Goal: Task Accomplishment & Management: Manage account settings

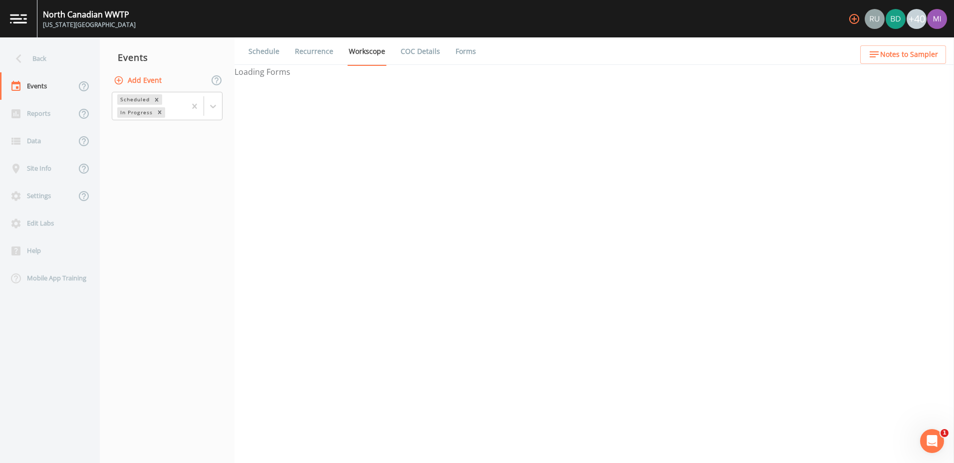
select select "092b3f94-5697-4c94-9891-da161916fdbb"
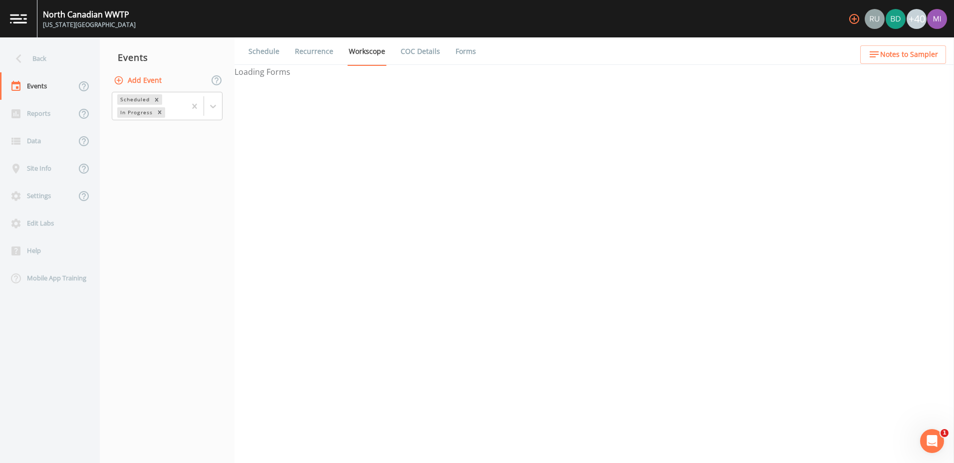
select select "b6a3c313-748b-4795-a028-792ad310bd60"
select select "092b3f94-5697-4c94-9891-da161916fdbb"
select select "b6a3c313-748b-4795-a028-792ad310bd60"
select select "092b3f94-5697-4c94-9891-da161916fdbb"
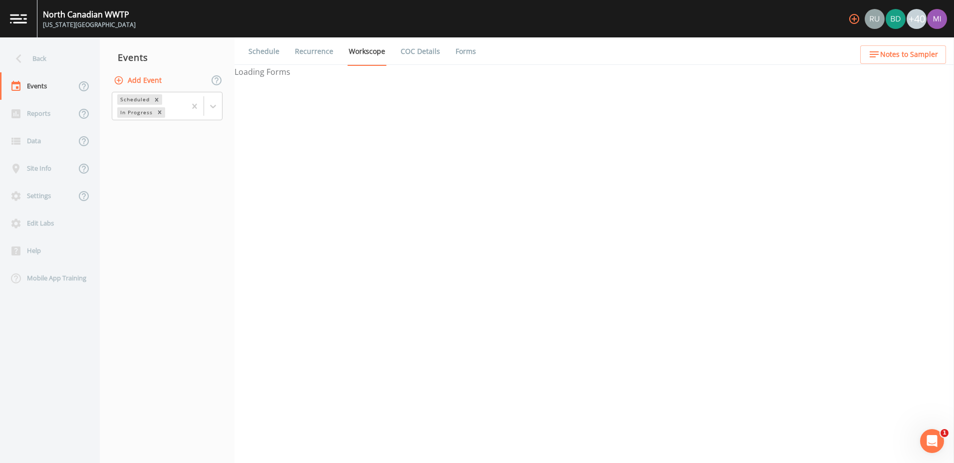
select select "092b3f94-5697-4c94-9891-da161916fdbb"
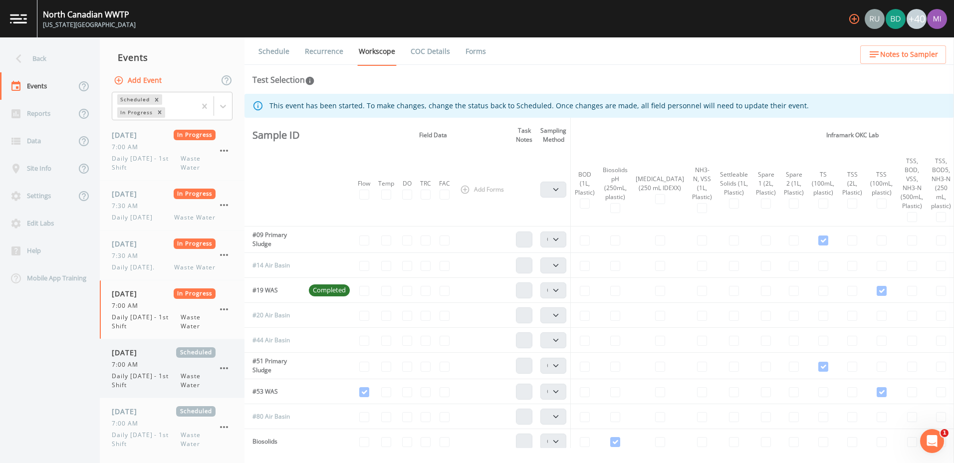
click at [154, 362] on div "7:00 AM" at bounding box center [164, 364] width 104 height 9
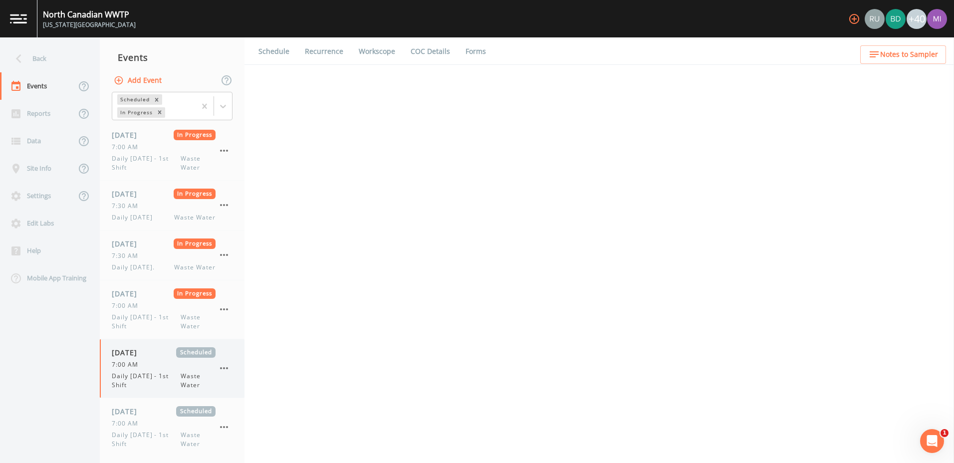
select select "b6a3c313-748b-4795-a028-792ad310bd60"
select select "092b3f94-5697-4c94-9891-da161916fdbb"
select select "b6a3c313-748b-4795-a028-792ad310bd60"
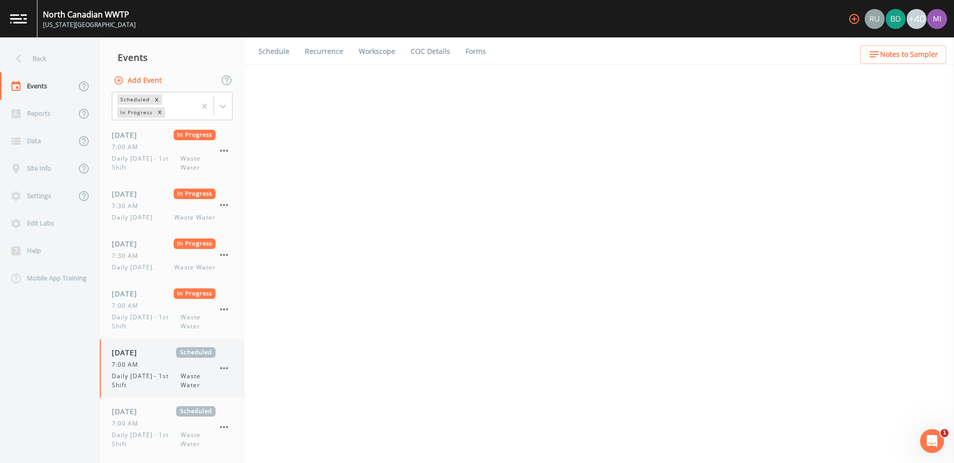
select select "092b3f94-5697-4c94-9891-da161916fdbb"
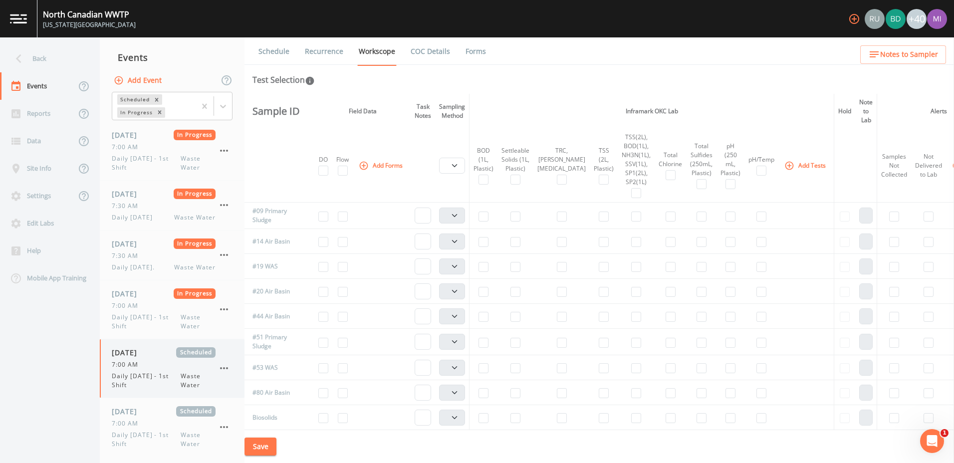
click at [154, 362] on div "7:00 AM" at bounding box center [164, 364] width 104 height 9
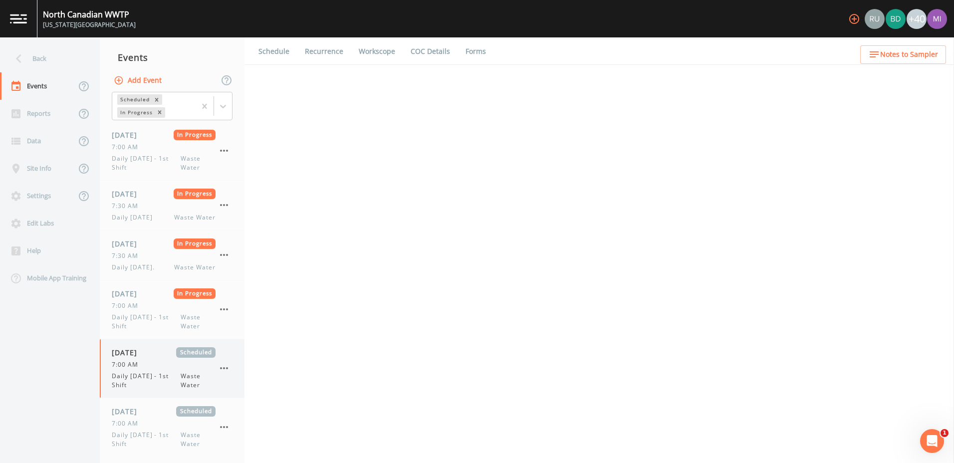
click at [154, 362] on div "7:00 AM" at bounding box center [164, 364] width 104 height 9
select select "b6a3c313-748b-4795-a028-792ad310bd60"
select select "092b3f94-5697-4c94-9891-da161916fdbb"
select select "b6a3c313-748b-4795-a028-792ad310bd60"
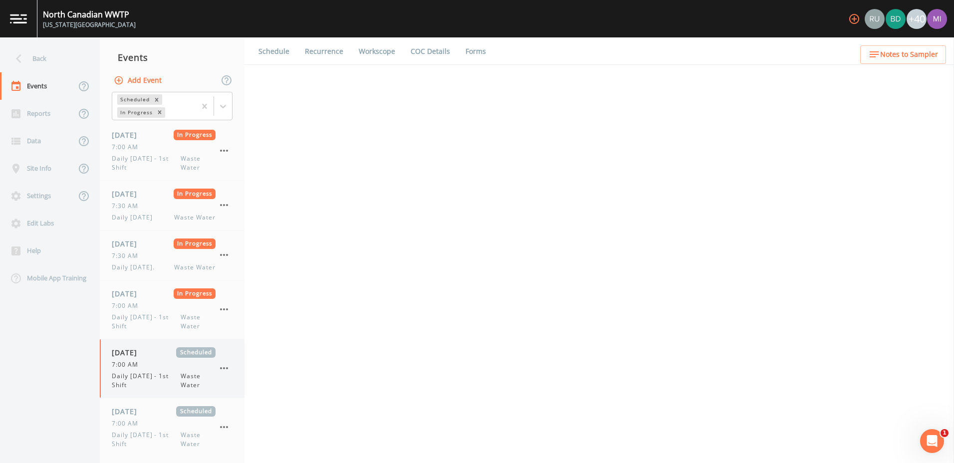
select select "b6a3c313-748b-4795-a028-792ad310bd60"
select select "092b3f94-5697-4c94-9891-da161916fdbb"
select select "b6a3c313-748b-4795-a028-792ad310bd60"
select select "092b3f94-5697-4c94-9891-da161916fdbb"
select select "b6a3c313-748b-4795-a028-792ad310bd60"
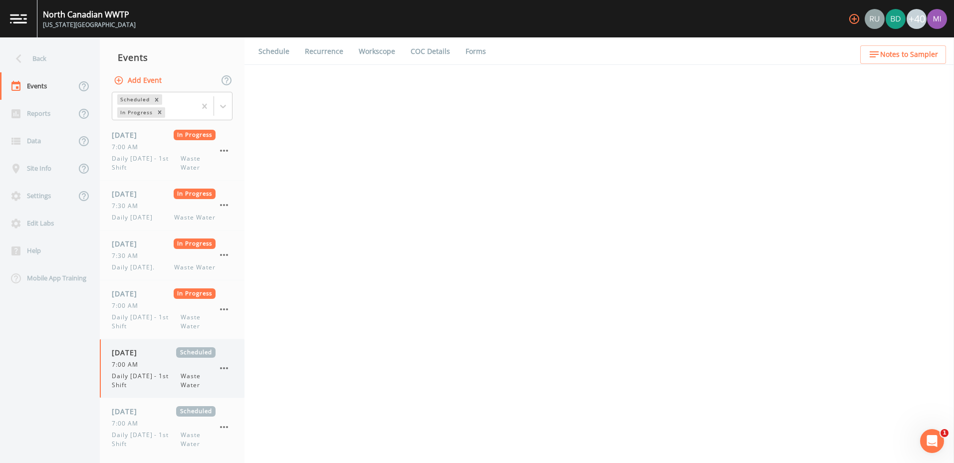
select select "b6a3c313-748b-4795-a028-792ad310bd60"
select select "092b3f94-5697-4c94-9891-da161916fdbb"
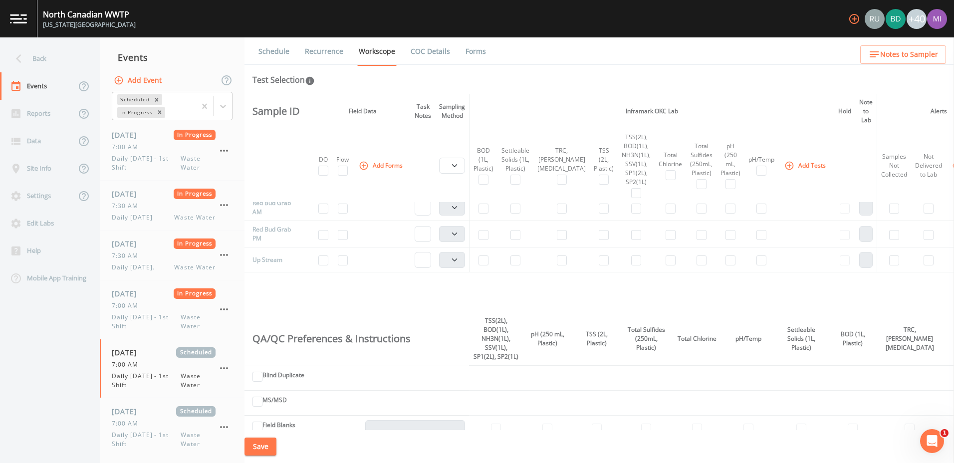
scroll to position [588, 0]
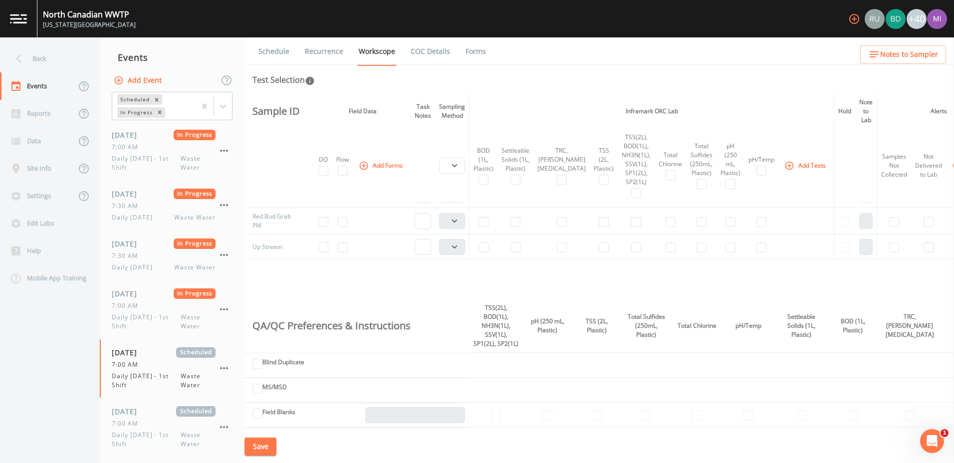
click at [954, 304] on html "[GEOGRAPHIC_DATA] [US_STATE][GEOGRAPHIC_DATA] +40 Back Events Reports Data Site…" at bounding box center [477, 231] width 954 height 463
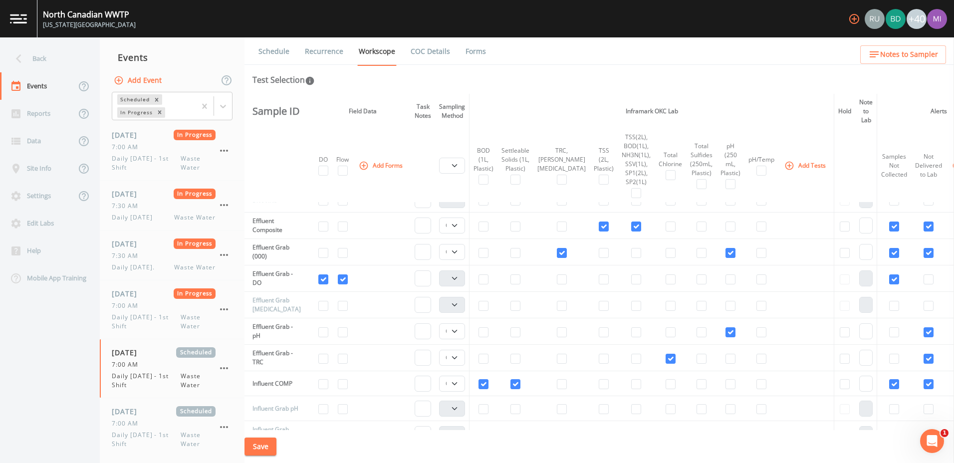
scroll to position [223, 0]
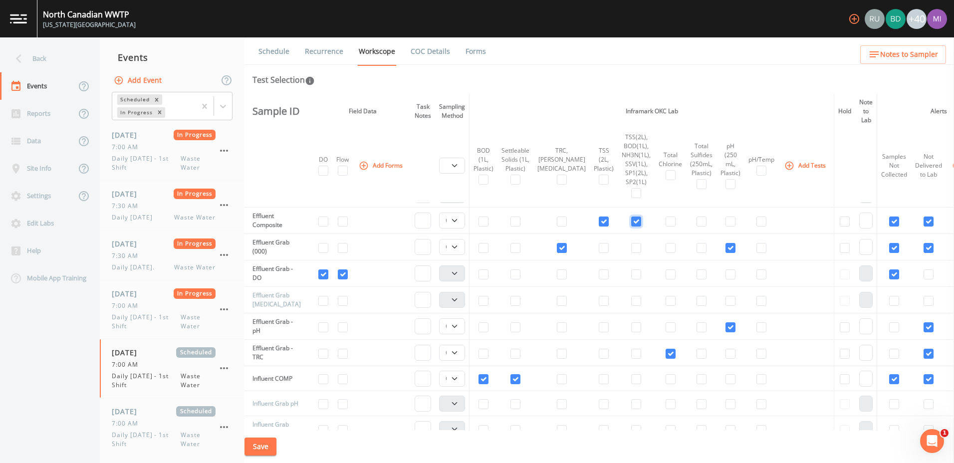
click at [631, 222] on input "checkbox" at bounding box center [636, 222] width 10 height 10
checkbox input "false"
click at [484, 220] on input "checkbox" at bounding box center [484, 222] width 10 height 10
checkbox input "true"
click at [518, 221] on input "checkbox" at bounding box center [516, 222] width 10 height 10
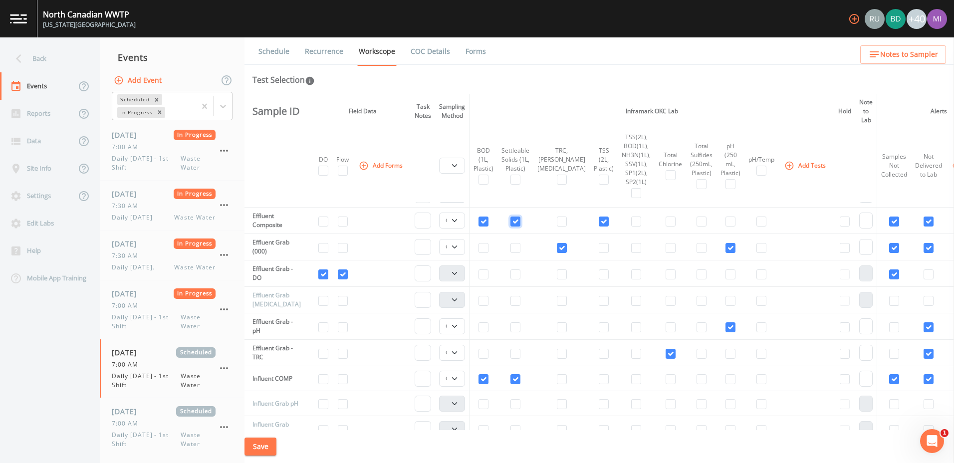
checkbox input "true"
click at [785, 166] on icon "button" at bounding box center [790, 166] width 10 height 10
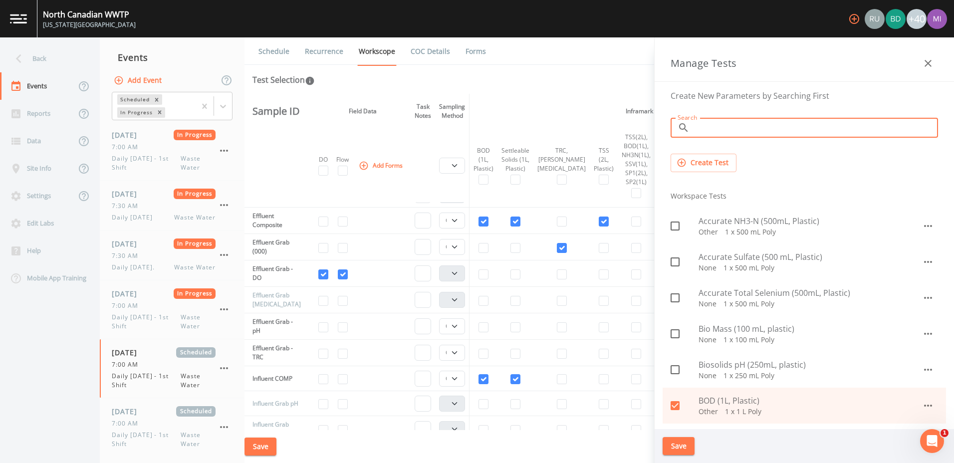
click at [711, 128] on input "Search" at bounding box center [816, 128] width 245 height 20
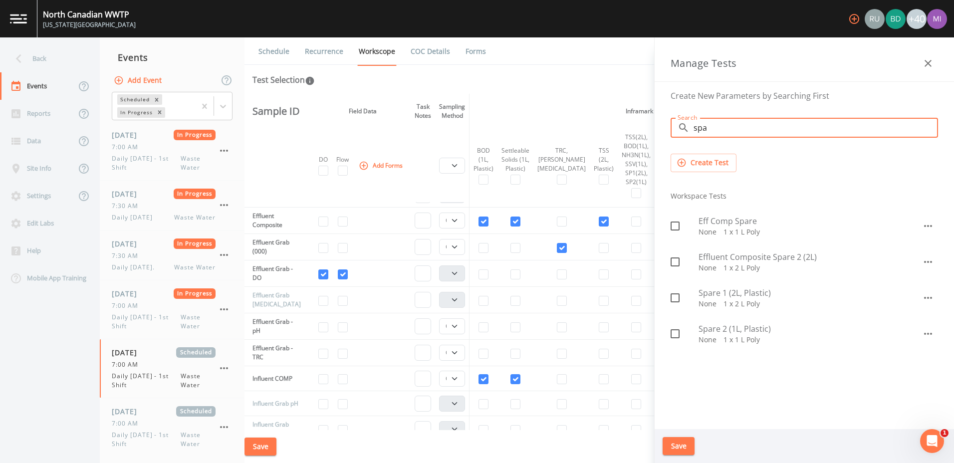
type input "spa"
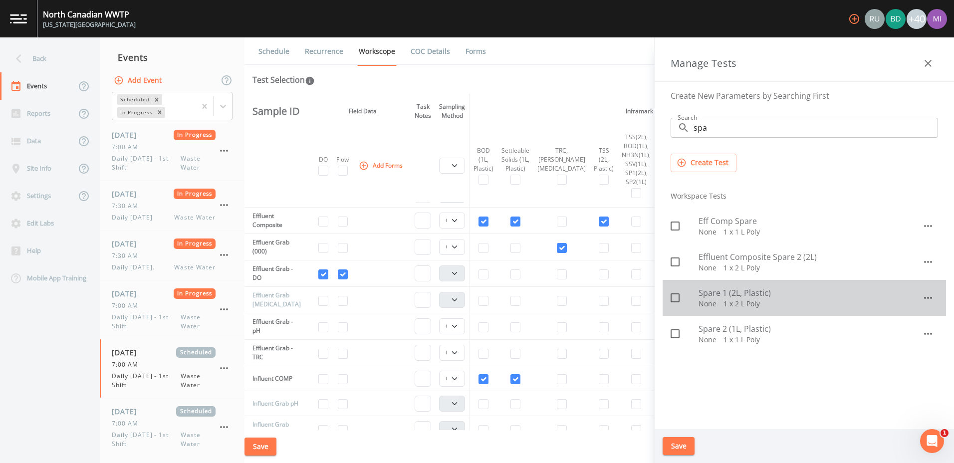
click at [676, 298] on icon at bounding box center [675, 298] width 12 height 12
checkbox input "true"
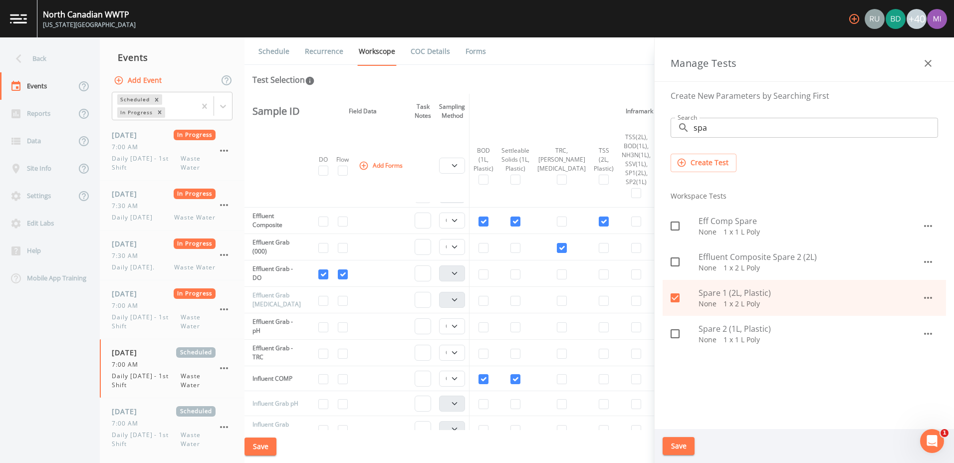
click at [674, 333] on input "checkbox" at bounding box center [670, 328] width 10 height 10
checkbox input "true"
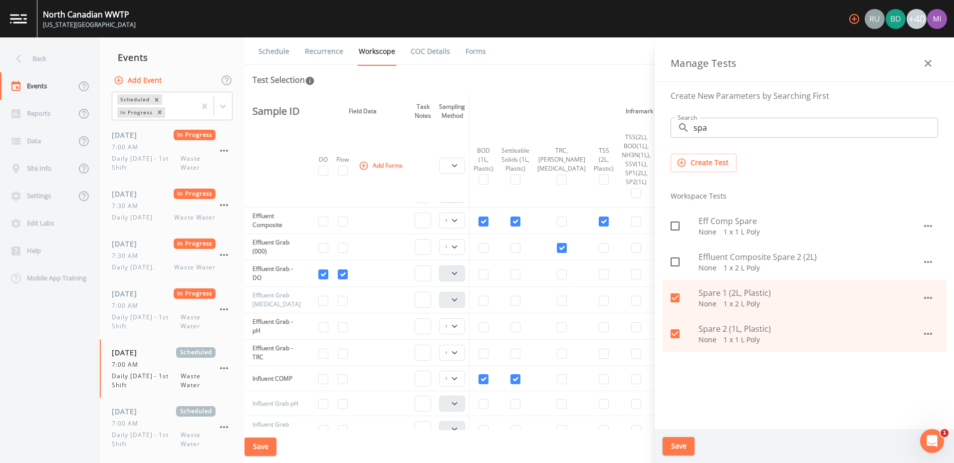
click at [716, 131] on input "spa" at bounding box center [816, 128] width 245 height 20
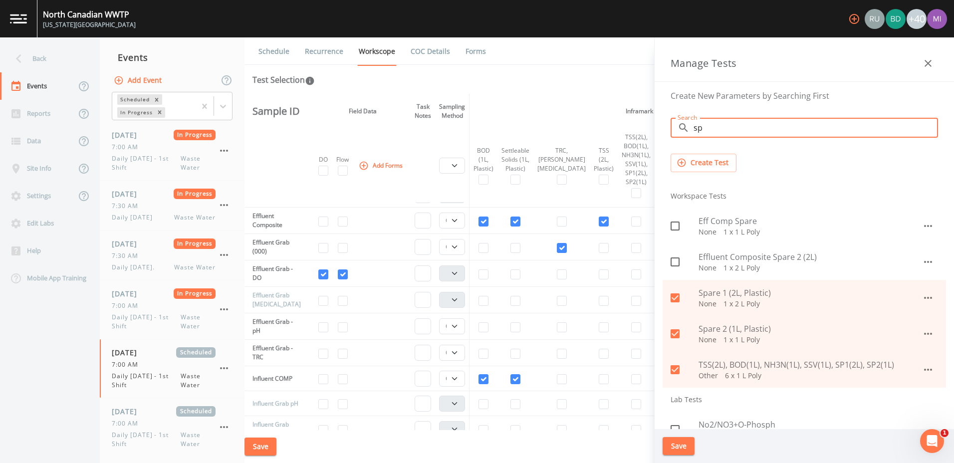
type input "s"
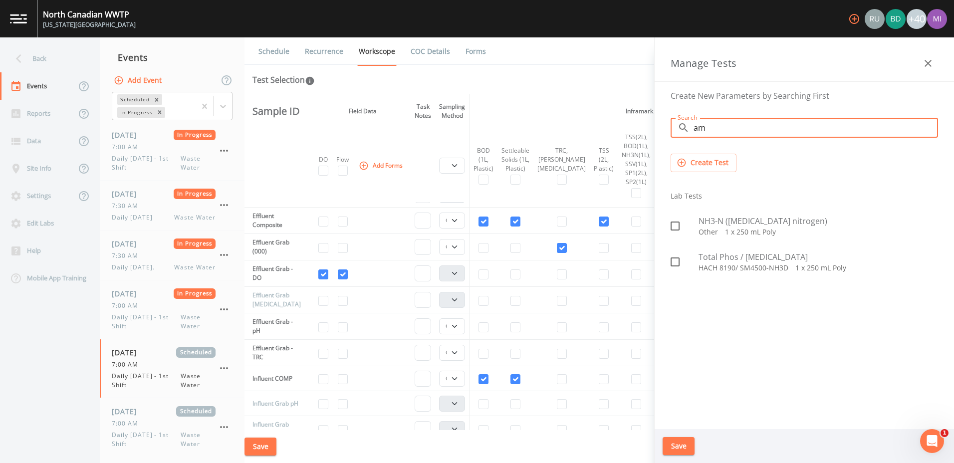
type input "a"
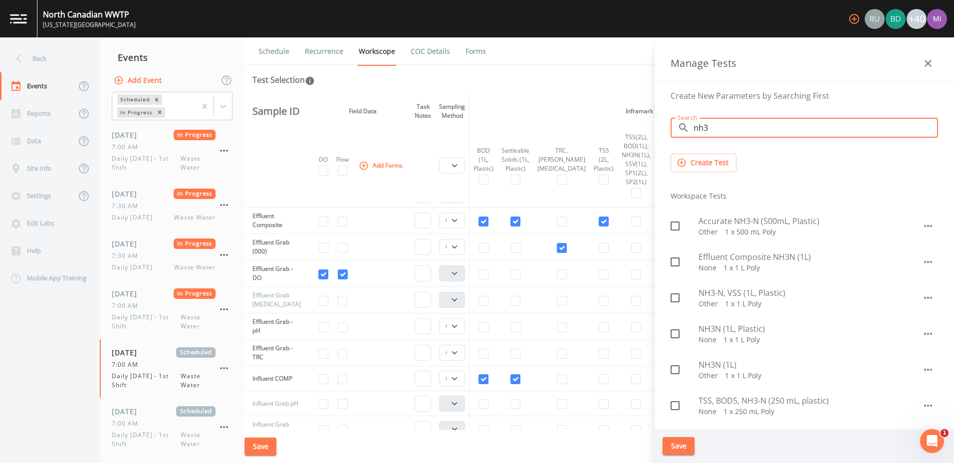
type input "nh3"
click at [674, 296] on input "checkbox" at bounding box center [670, 292] width 10 height 10
checkbox input "true"
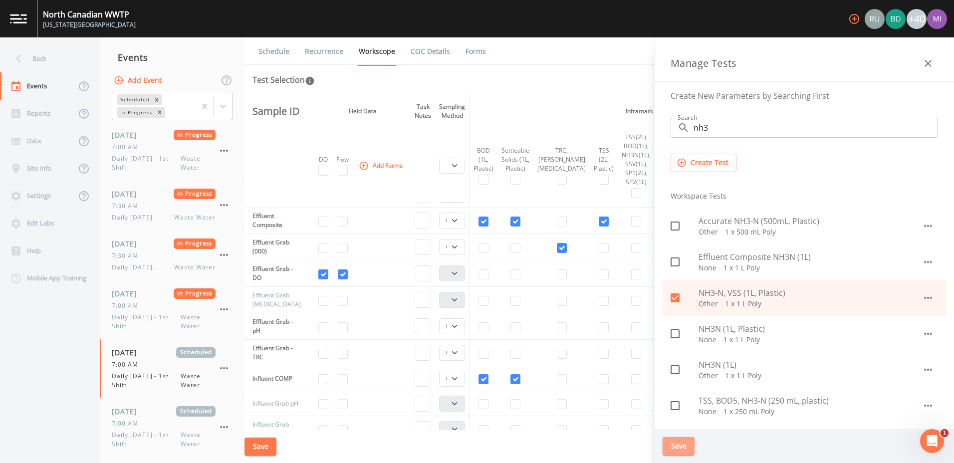
click at [679, 446] on button "Save" at bounding box center [679, 446] width 32 height 18
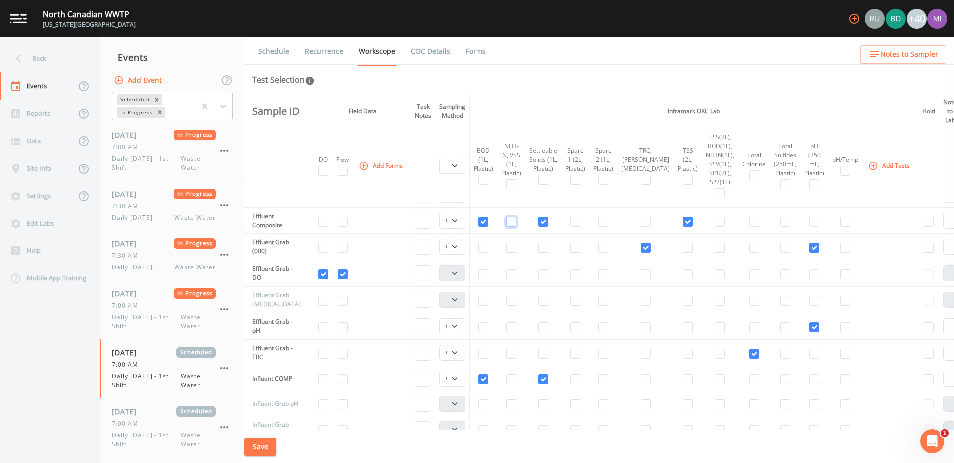
click at [515, 220] on input "checkbox" at bounding box center [512, 222] width 10 height 10
checkbox input "true"
click at [580, 223] on input "checkbox" at bounding box center [575, 222] width 10 height 10
checkbox input "true"
click at [608, 220] on input "checkbox" at bounding box center [603, 222] width 10 height 10
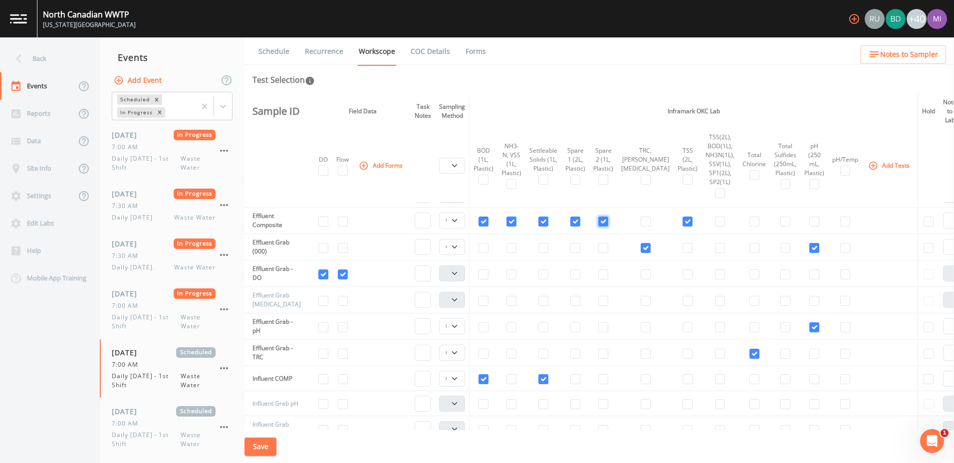
checkbox input "true"
click at [268, 450] on button "Save" at bounding box center [261, 447] width 32 height 18
click at [484, 376] on input "checkbox" at bounding box center [484, 379] width 10 height 10
checkbox input "false"
click at [545, 378] on input "checkbox" at bounding box center [543, 379] width 10 height 10
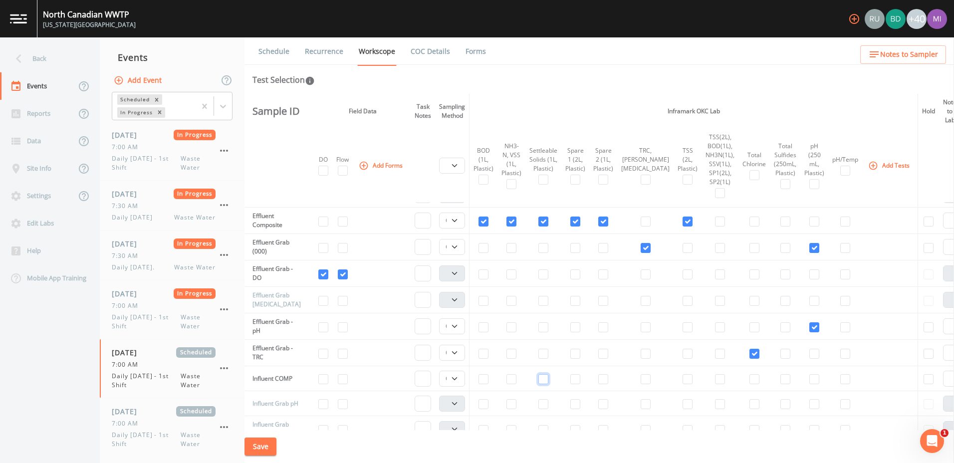
checkbox input "false"
select select
click at [866, 165] on button "Add Tests" at bounding box center [889, 165] width 47 height 16
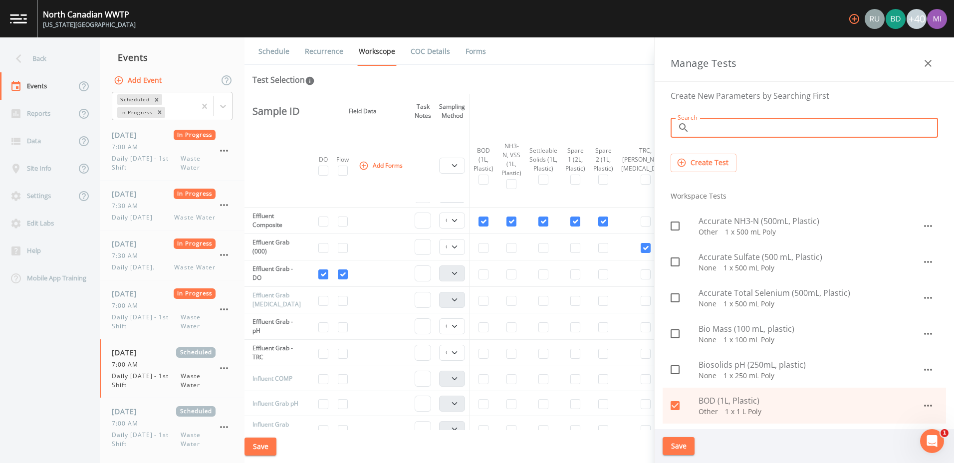
click at [706, 131] on input "Search" at bounding box center [816, 128] width 245 height 20
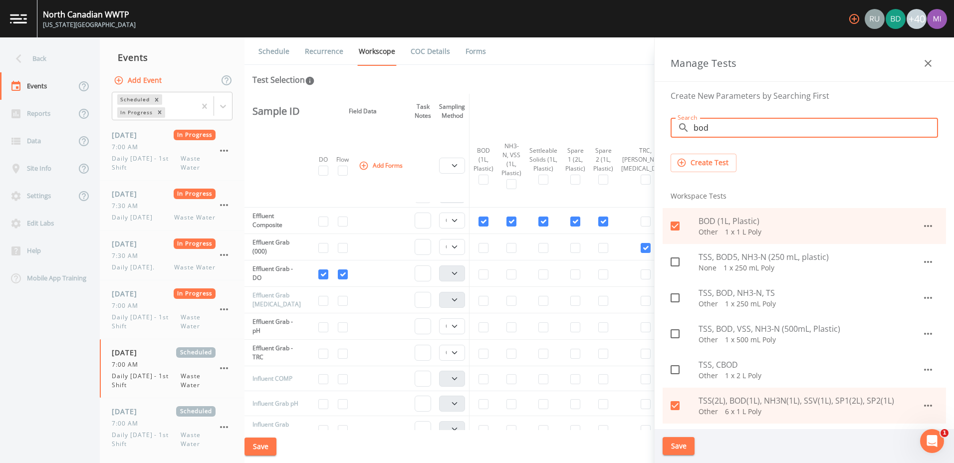
type input "bod"
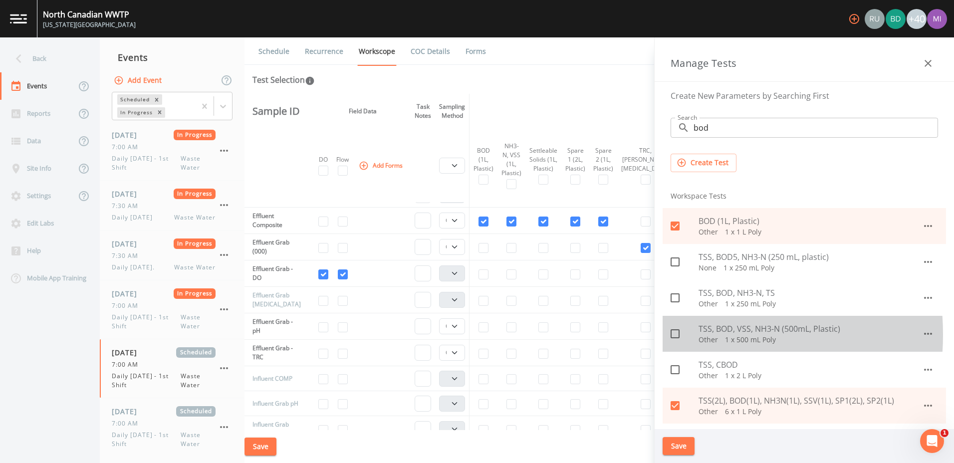
click at [679, 335] on icon at bounding box center [675, 333] width 9 height 9
checkbox input "true"
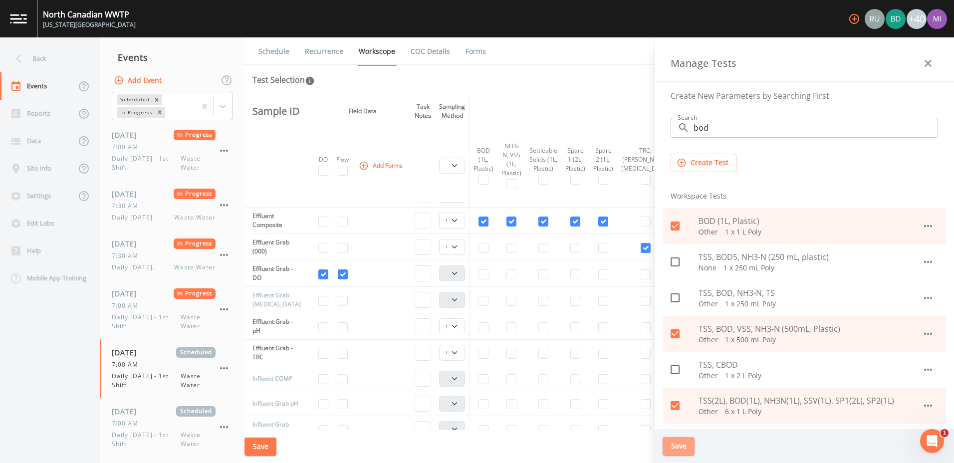
click at [673, 452] on button "Save" at bounding box center [679, 446] width 32 height 18
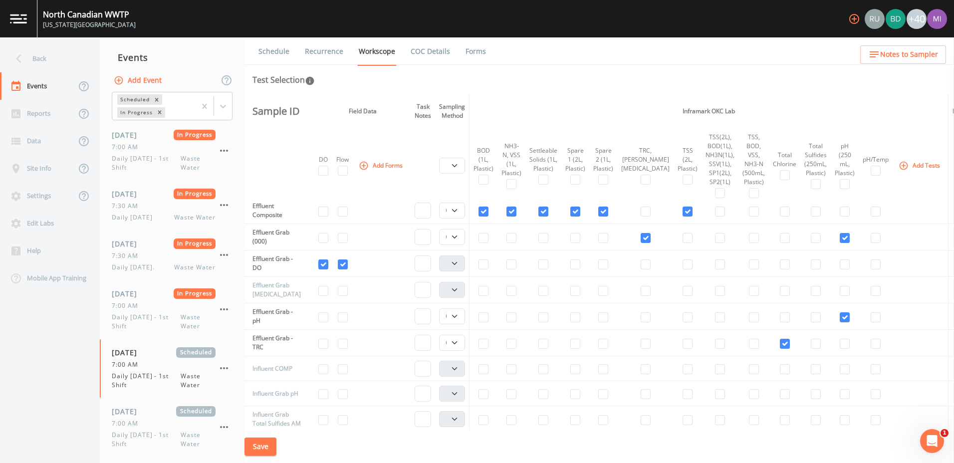
scroll to position [247, 0]
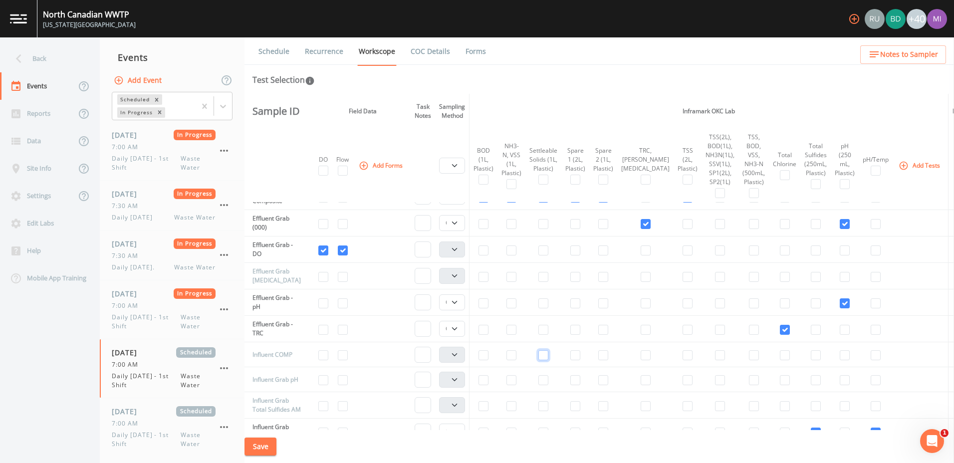
click at [548, 355] on input "checkbox" at bounding box center [543, 355] width 10 height 10
checkbox input "true"
select select "b6a3c313-748b-4795-a028-792ad310bd60"
click at [749, 354] on input "checkbox" at bounding box center [754, 355] width 10 height 10
checkbox input "true"
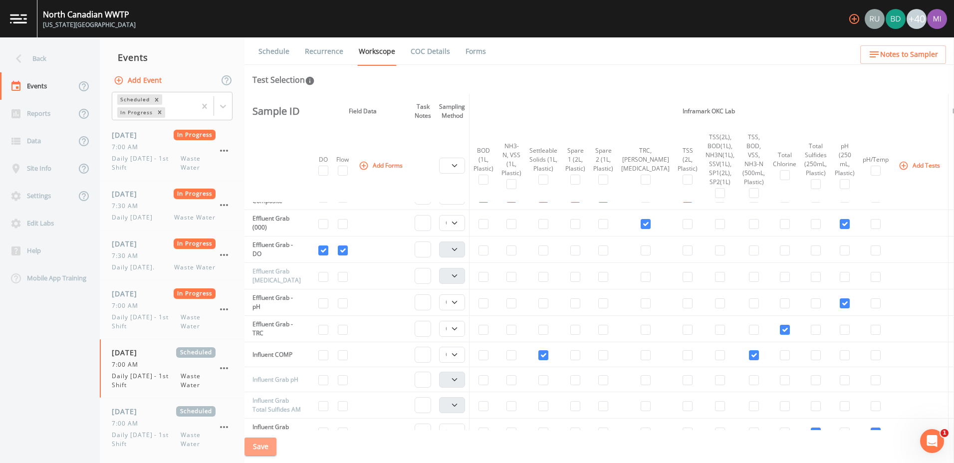
click at [261, 445] on button "Save" at bounding box center [261, 447] width 32 height 18
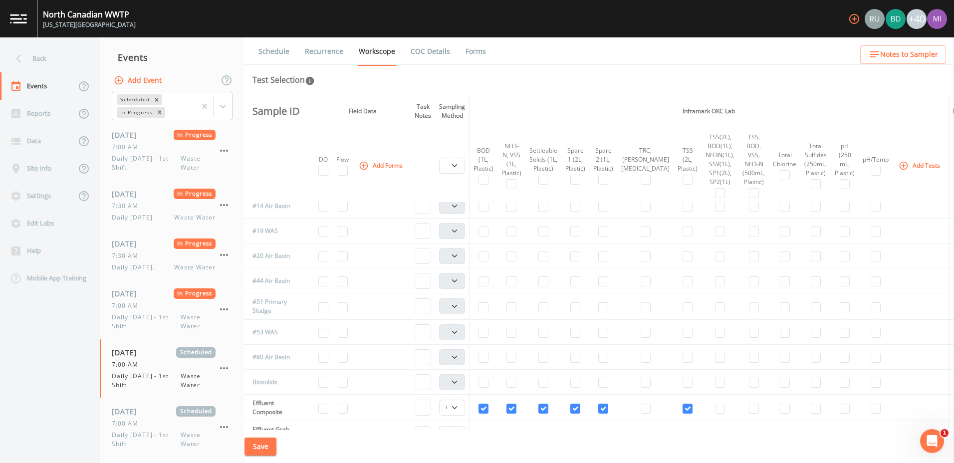
scroll to position [0, 0]
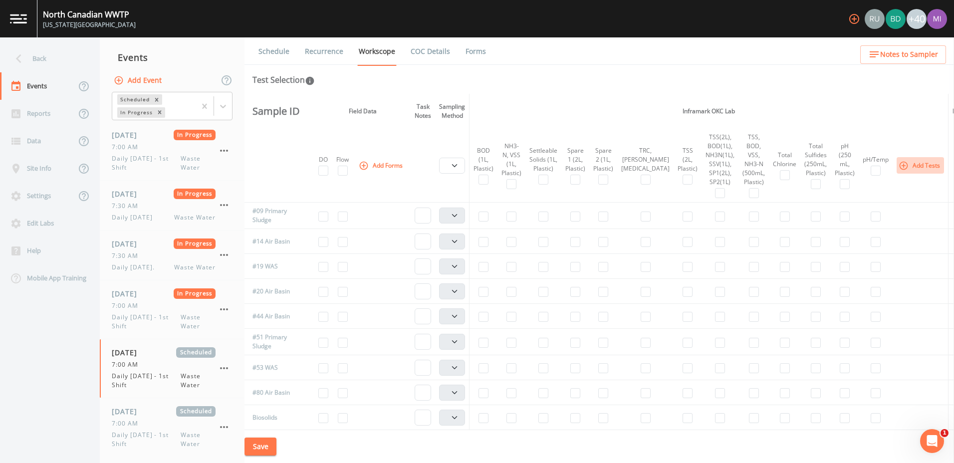
click at [897, 163] on button "Add Tests" at bounding box center [920, 165] width 47 height 16
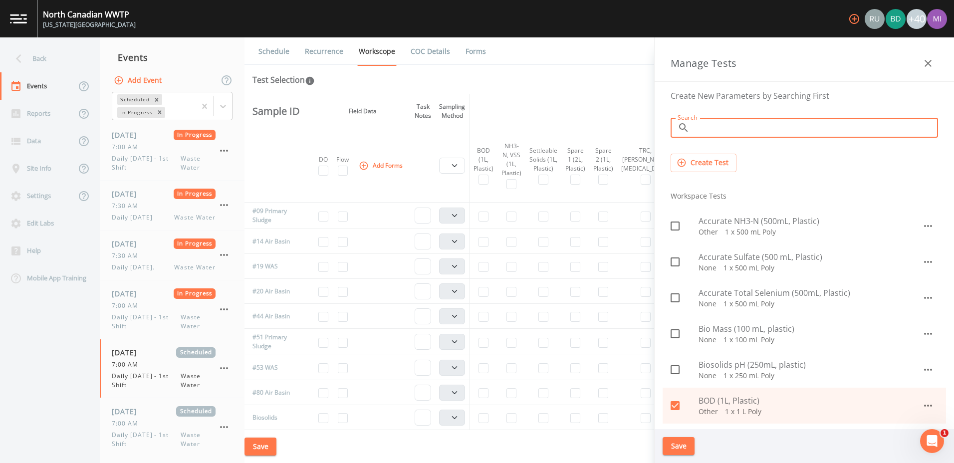
click at [727, 131] on input "Search" at bounding box center [816, 128] width 245 height 20
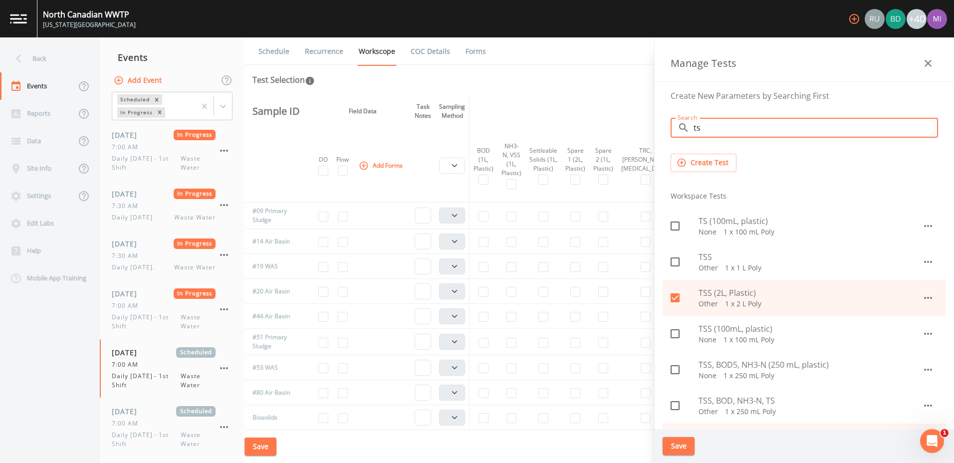
type input "ts"
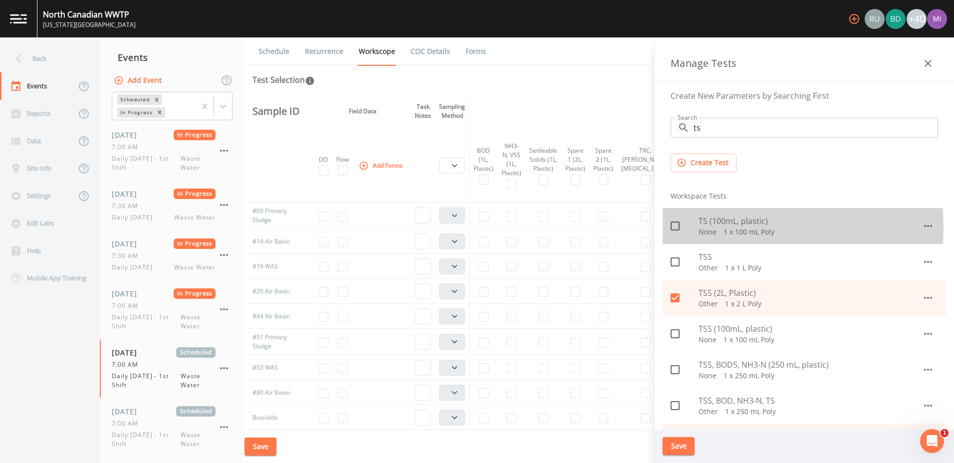
click at [673, 228] on icon at bounding box center [675, 226] width 12 height 12
checkbox input "true"
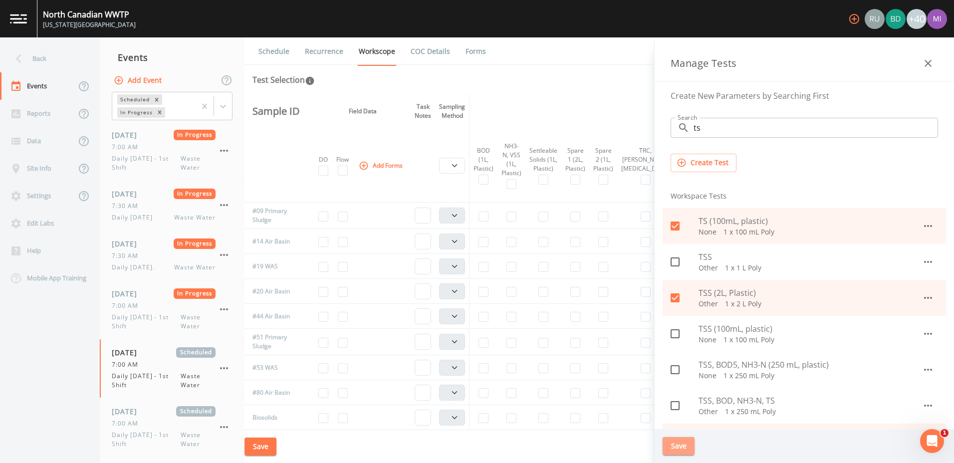
click at [674, 448] on button "Save" at bounding box center [679, 446] width 32 height 18
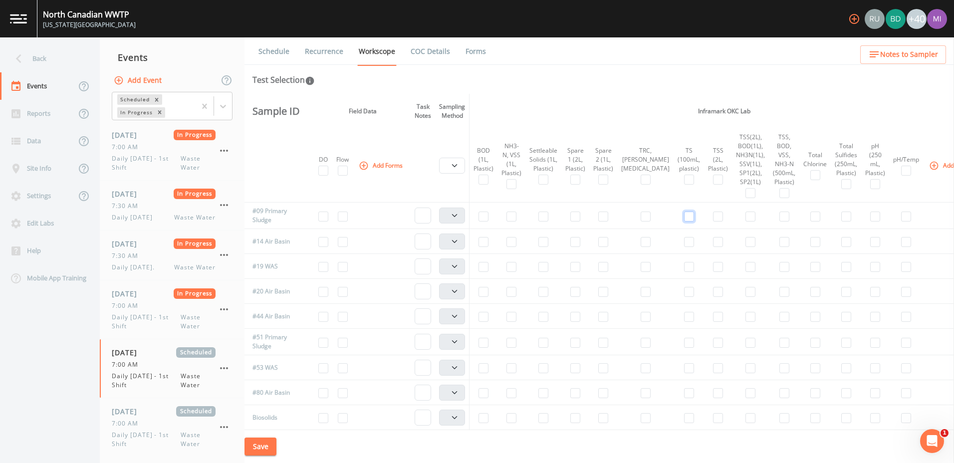
click at [684, 218] on input "checkbox" at bounding box center [689, 217] width 10 height 10
checkbox input "true"
select select "b6a3c313-748b-4795-a028-792ad310bd60"
click at [684, 341] on input "checkbox" at bounding box center [689, 343] width 10 height 10
checkbox input "true"
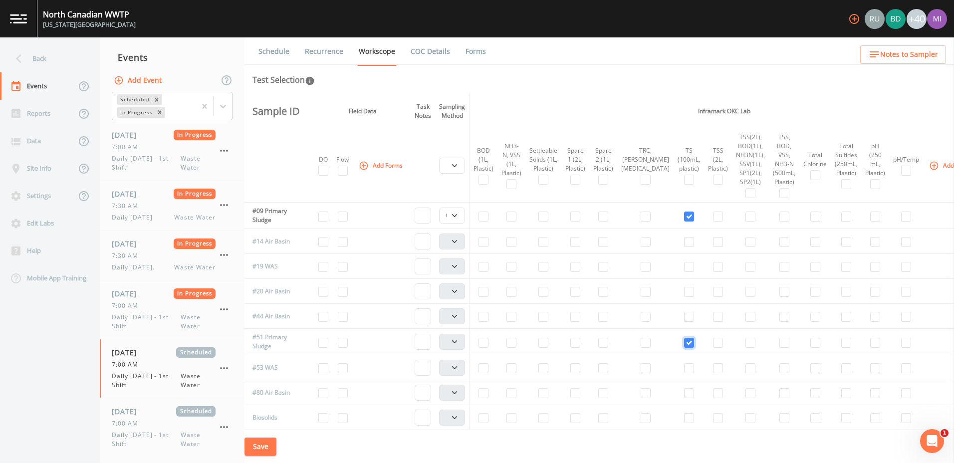
select select "b6a3c313-748b-4795-a028-792ad310bd60"
click at [927, 166] on button "Add Tests" at bounding box center [950, 165] width 47 height 16
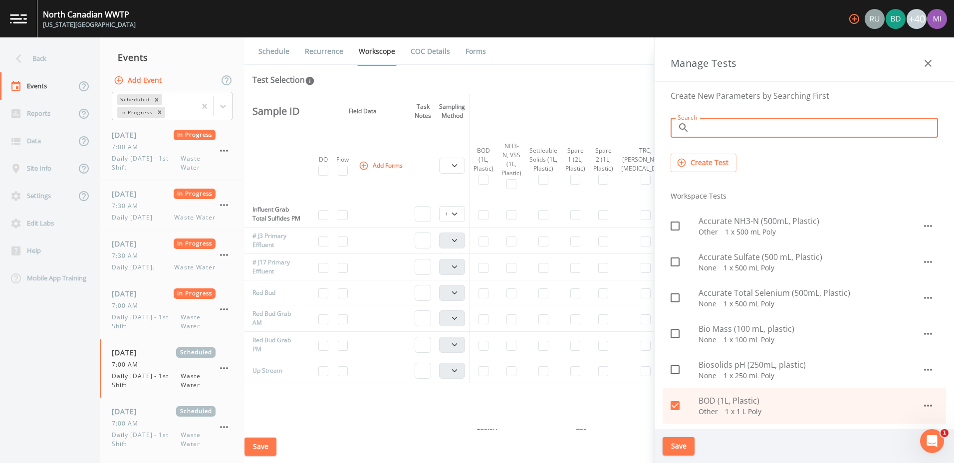
click at [699, 127] on input "Search" at bounding box center [816, 128] width 245 height 20
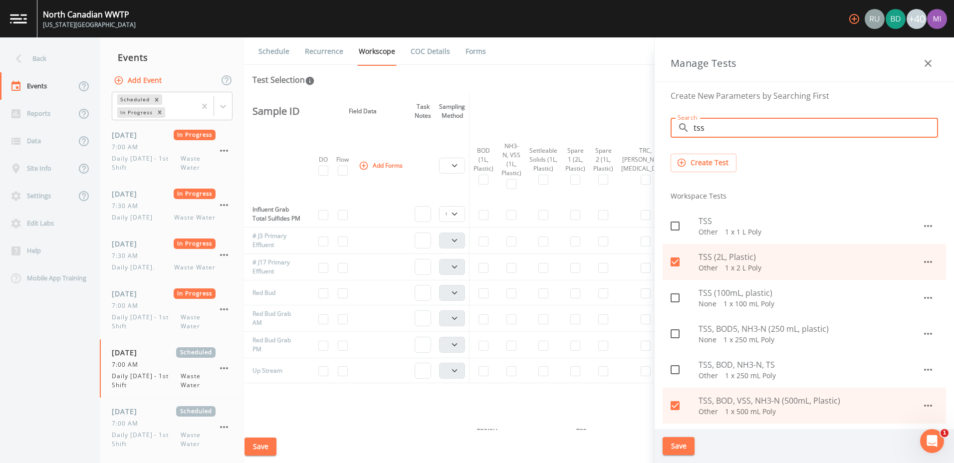
type input "tss"
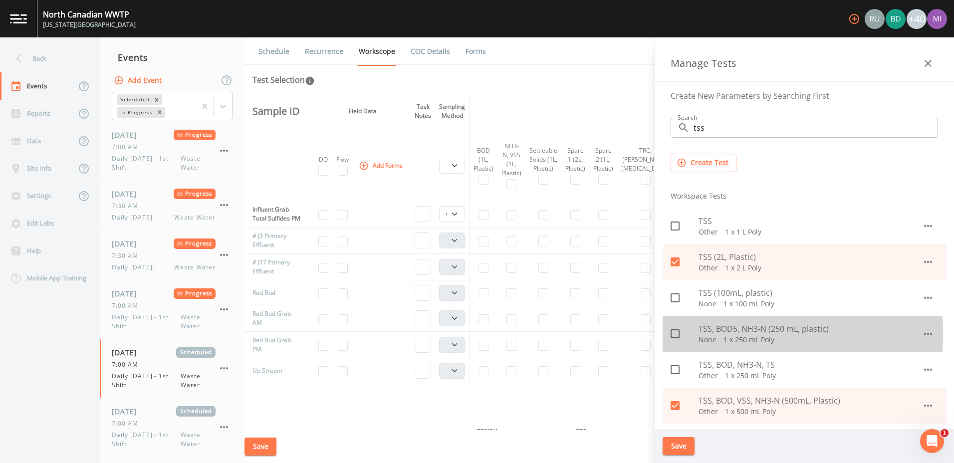
click at [673, 333] on icon at bounding box center [675, 334] width 12 height 12
checkbox input "true"
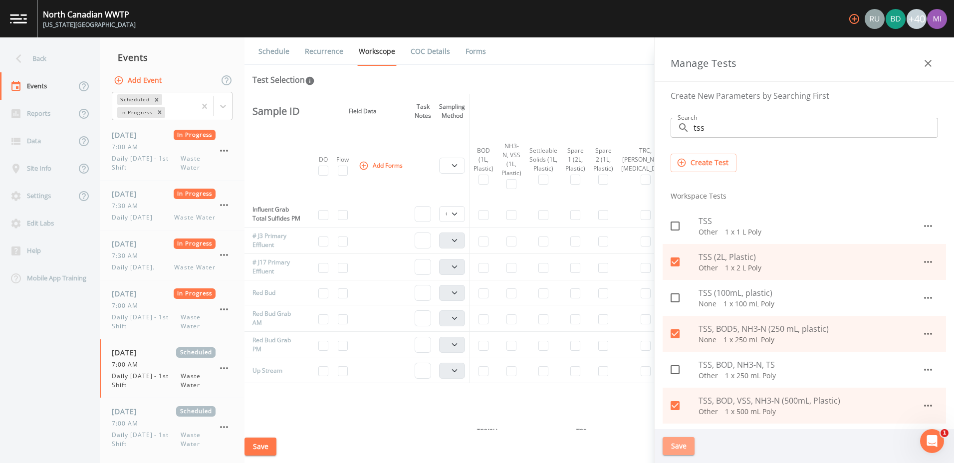
click at [677, 449] on button "Save" at bounding box center [679, 446] width 32 height 18
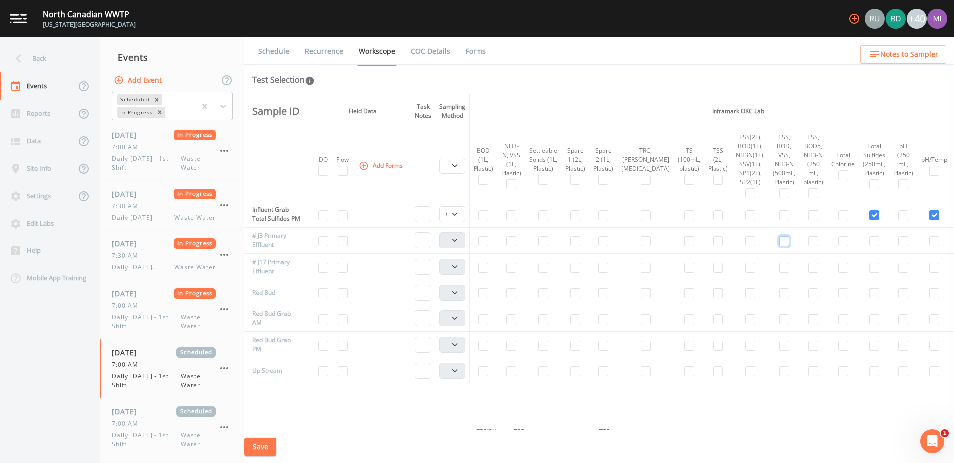
click at [780, 247] on input "checkbox" at bounding box center [785, 242] width 10 height 10
checkbox input "true"
select select "b6a3c313-748b-4795-a028-792ad310bd60"
click at [780, 247] on input "checkbox" at bounding box center [785, 242] width 10 height 10
checkbox input "false"
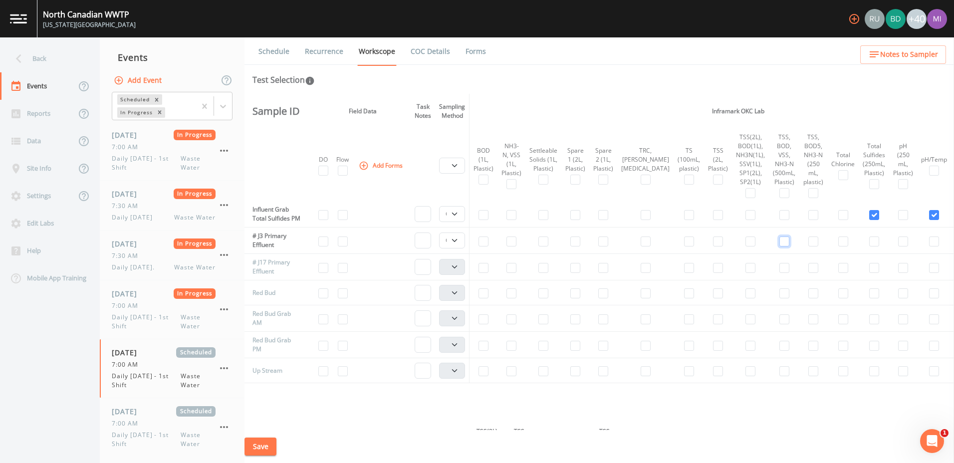
select select
click at [808, 247] on input "checkbox" at bounding box center [813, 242] width 10 height 10
checkbox input "true"
select select "b6a3c313-748b-4795-a028-792ad310bd60"
click at [808, 273] on input "checkbox" at bounding box center [813, 268] width 10 height 10
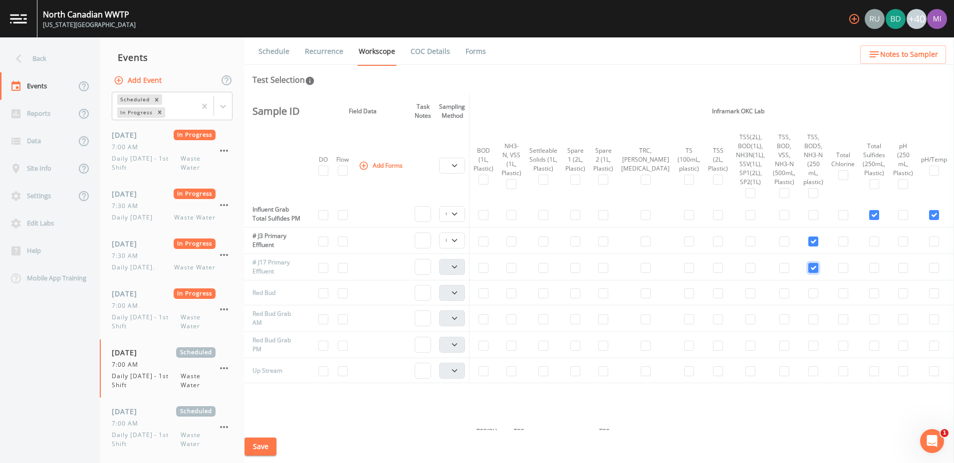
checkbox input "true"
select select "b6a3c313-748b-4795-a028-792ad310bd60"
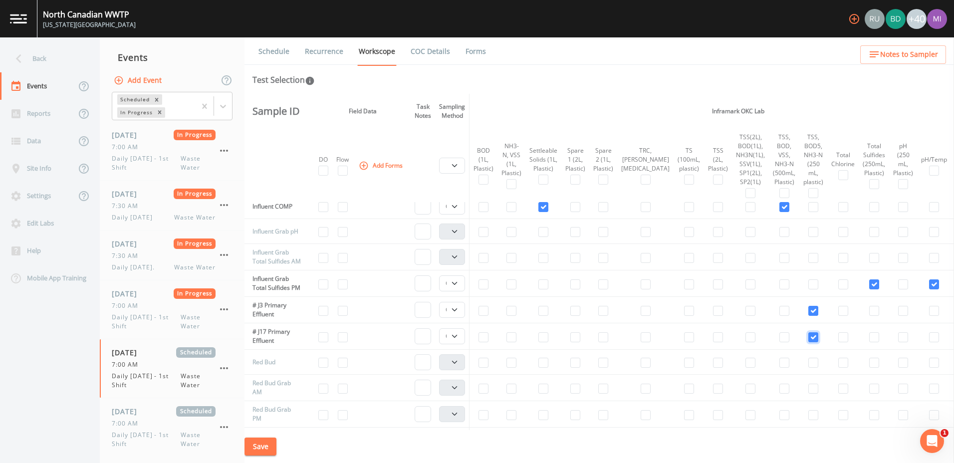
scroll to position [396, 0]
click at [869, 261] on input "checkbox" at bounding box center [874, 257] width 10 height 10
checkbox input "true"
select select "b6a3c313-748b-4795-a028-792ad310bd60"
click at [929, 288] on input "checkbox" at bounding box center [934, 283] width 10 height 10
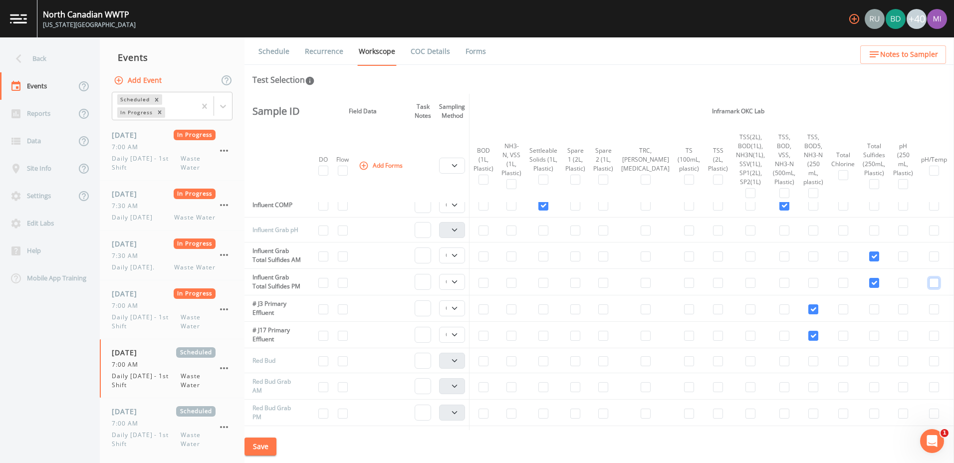
checkbox input "false"
click at [345, 230] on input "checkbox" at bounding box center [343, 231] width 10 height 10
checkbox input "true"
click at [898, 232] on input "checkbox" at bounding box center [903, 231] width 10 height 10
checkbox input "true"
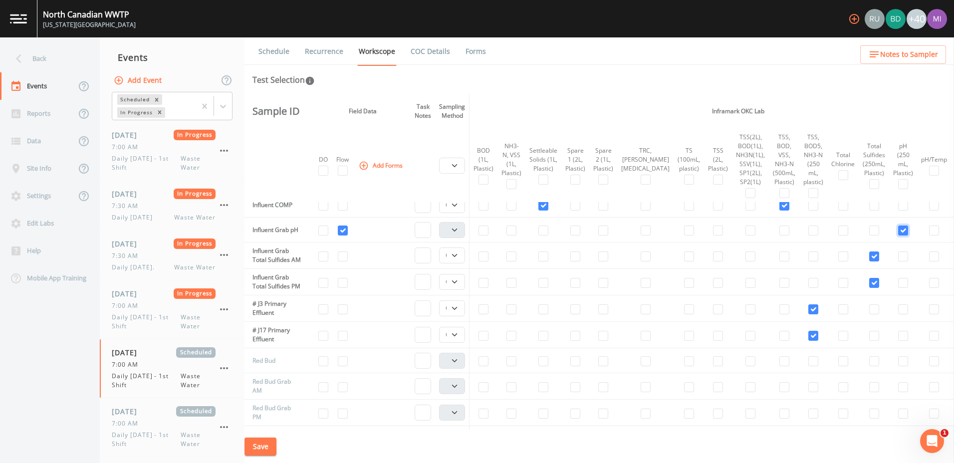
select select "b6a3c313-748b-4795-a028-792ad310bd60"
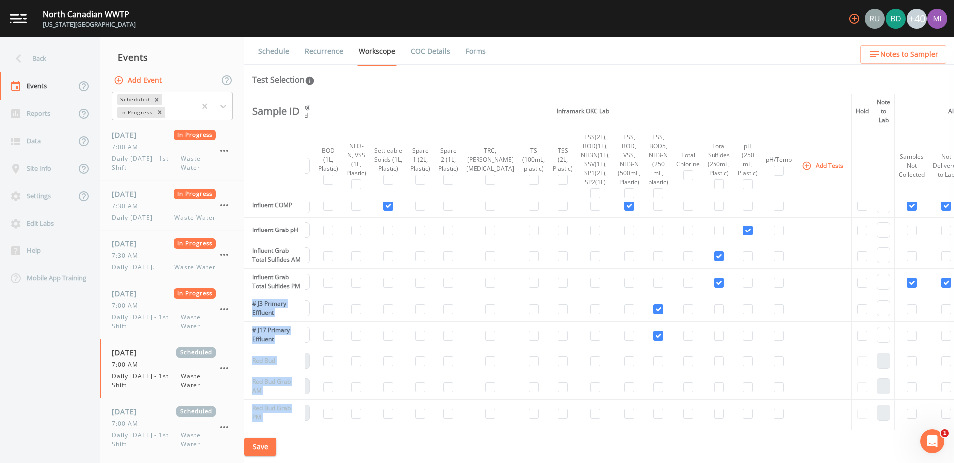
scroll to position [396, 198]
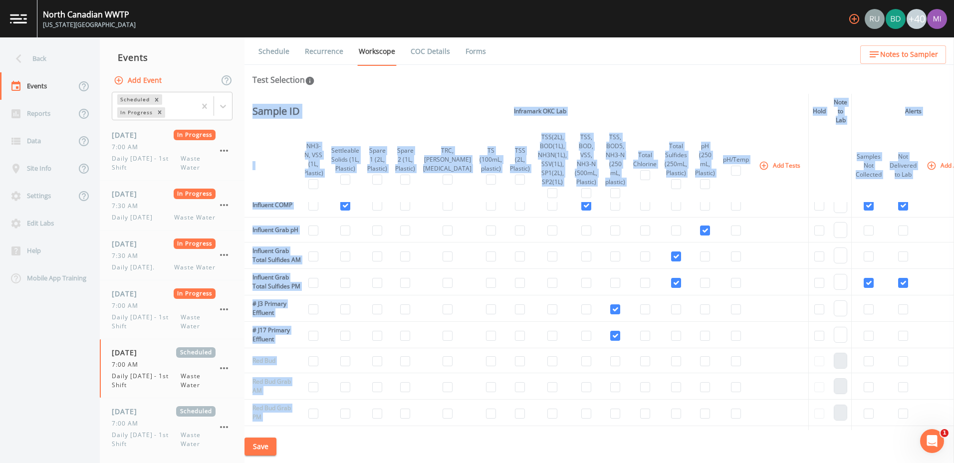
drag, startPoint x: 952, startPoint y: 270, endPoint x: 953, endPoint y: 293, distance: 23.0
click at [953, 293] on div "Back Events Reports Data Site Info Settings Edit Labs Help Mobile App Training …" at bounding box center [477, 250] width 954 height 426
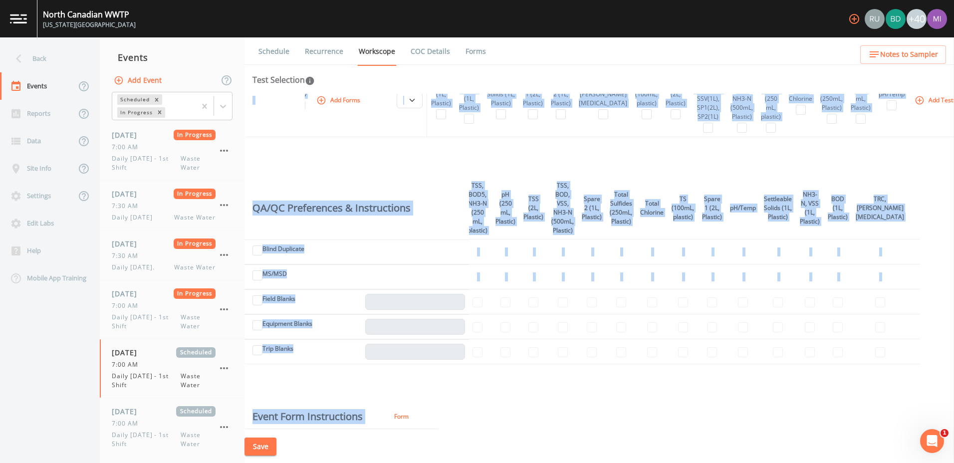
scroll to position [710, 0]
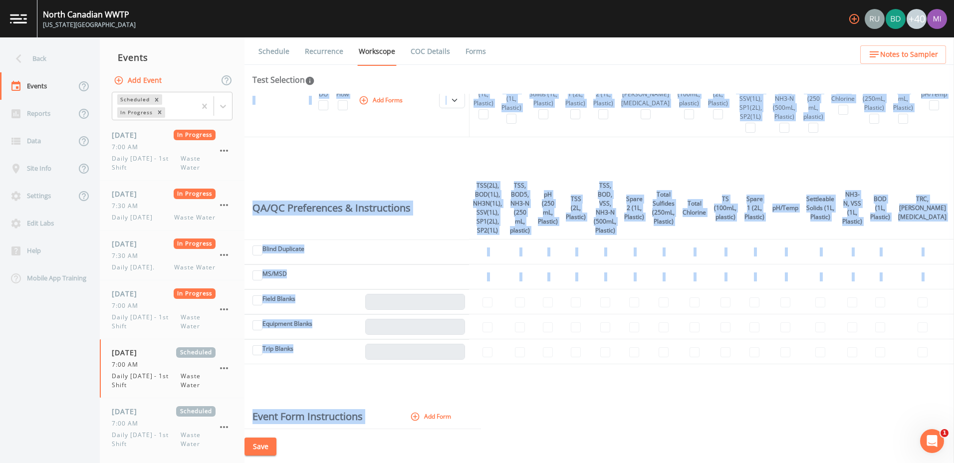
drag, startPoint x: 954, startPoint y: 286, endPoint x: 948, endPoint y: 247, distance: 39.9
click at [951, 240] on th at bounding box center [957, 208] width 12 height 62
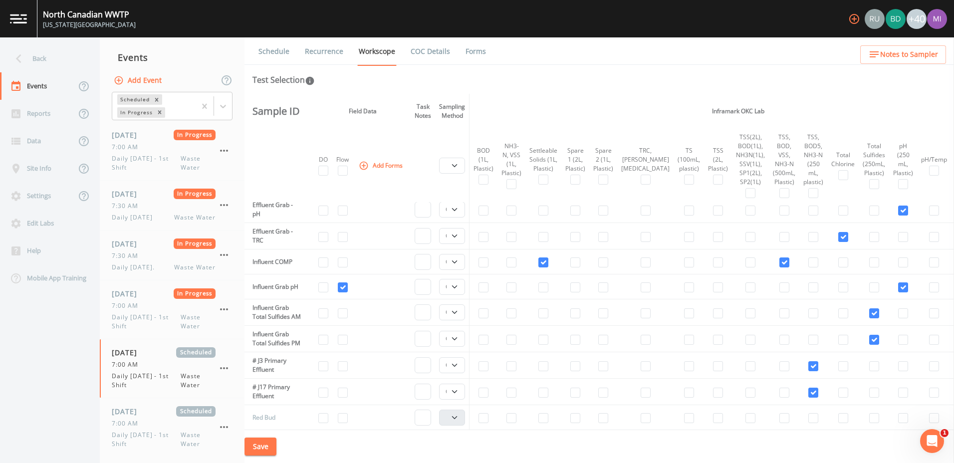
scroll to position [337, 0]
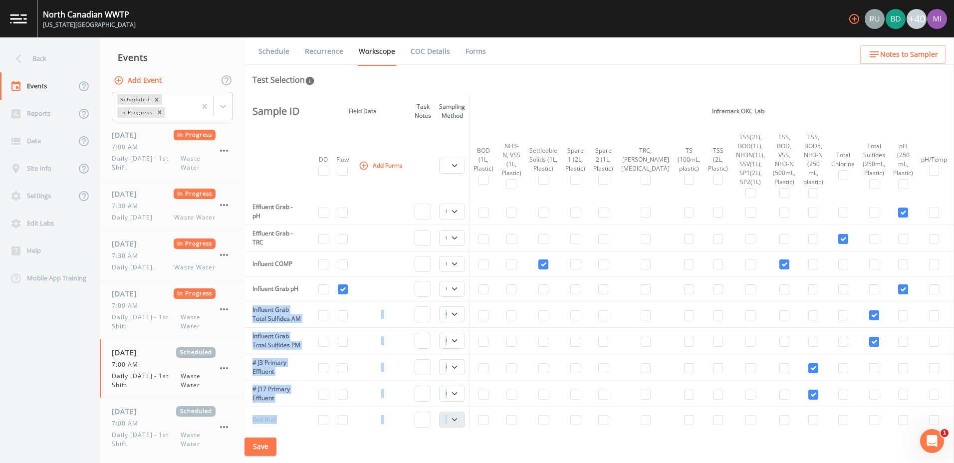
click at [954, 283] on html "[GEOGRAPHIC_DATA] [US_STATE][GEOGRAPHIC_DATA] +40 Back Events Reports Data Site…" at bounding box center [477, 231] width 954 height 463
drag, startPoint x: 955, startPoint y: 283, endPoint x: 947, endPoint y: 307, distance: 25.3
click at [954, 312] on html "[GEOGRAPHIC_DATA] [US_STATE][GEOGRAPHIC_DATA] +40 Back Events Reports Data Site…" at bounding box center [477, 231] width 954 height 463
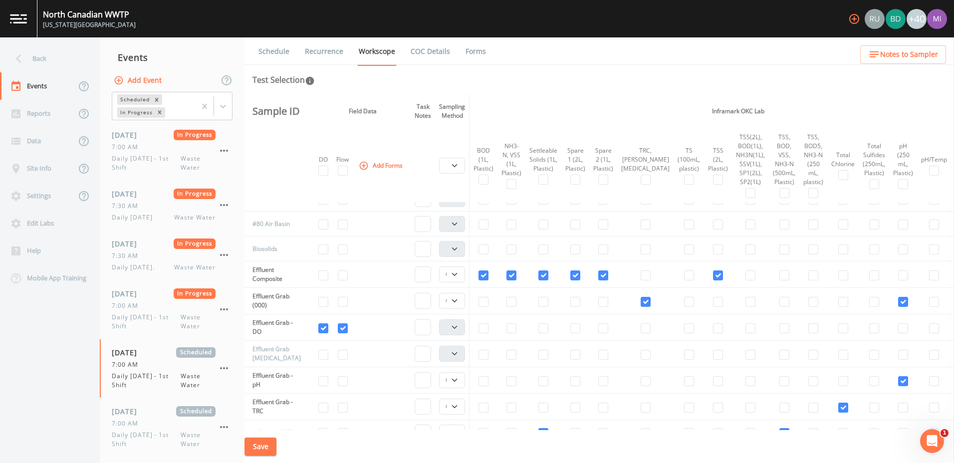
scroll to position [171, 0]
click at [348, 381] on input "checkbox" at bounding box center [343, 379] width 10 height 10
checkbox input "true"
drag, startPoint x: 701, startPoint y: 430, endPoint x: 265, endPoint y: 443, distance: 436.4
click at [265, 443] on button "Save" at bounding box center [261, 447] width 32 height 18
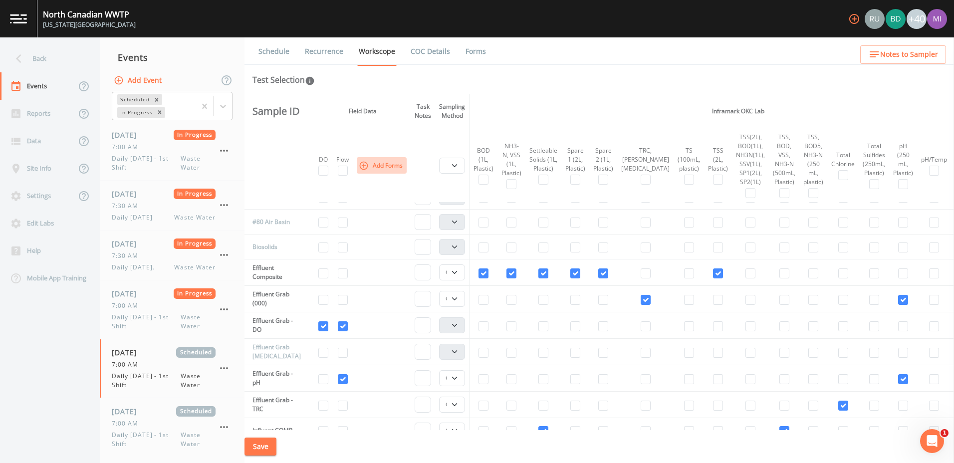
click at [368, 169] on icon "button" at bounding box center [364, 165] width 8 height 8
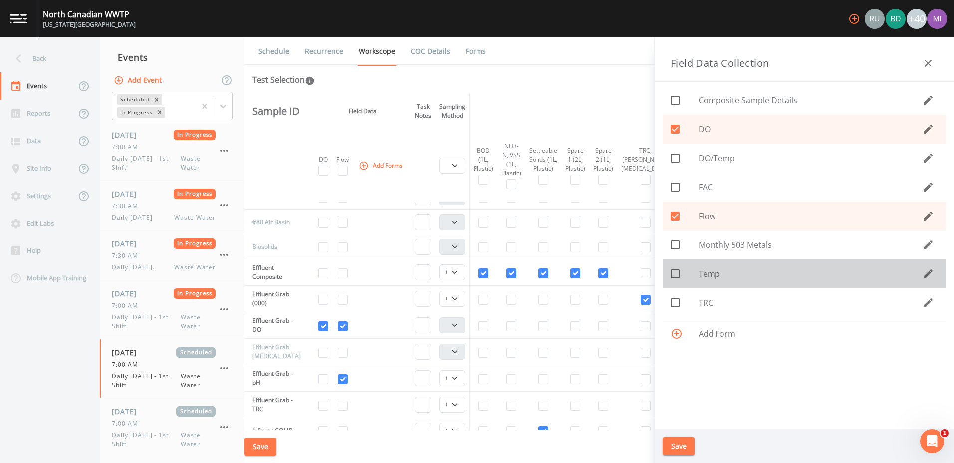
click at [677, 274] on icon at bounding box center [675, 274] width 12 height 12
checkbox input "true"
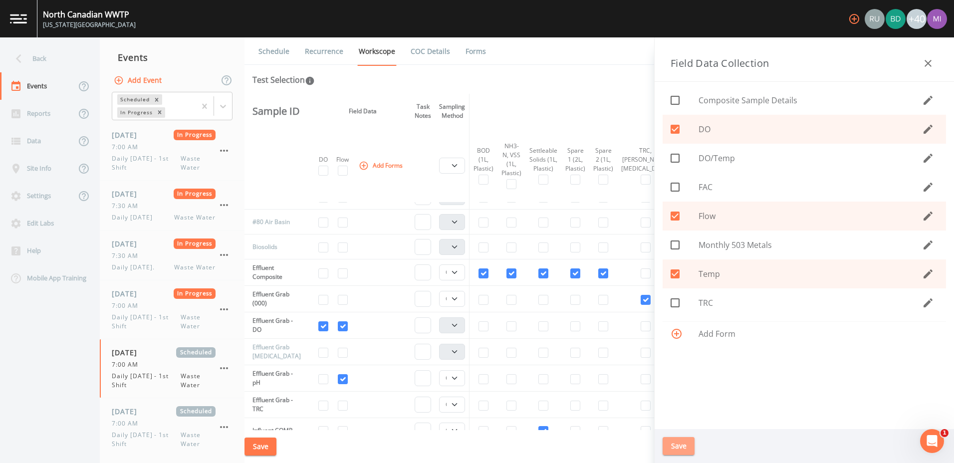
click at [676, 452] on button "Save" at bounding box center [679, 446] width 32 height 18
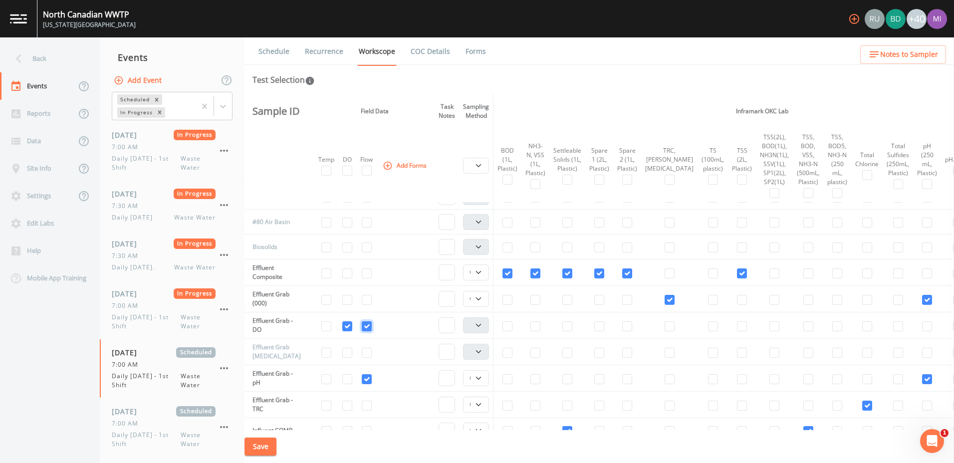
click at [372, 324] on input "checkbox" at bounding box center [367, 326] width 10 height 10
checkbox input "true"
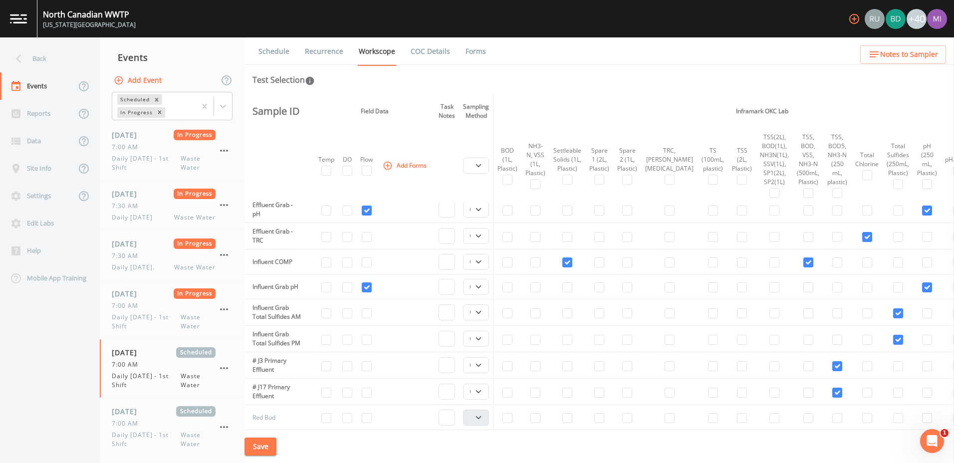
scroll to position [347, 0]
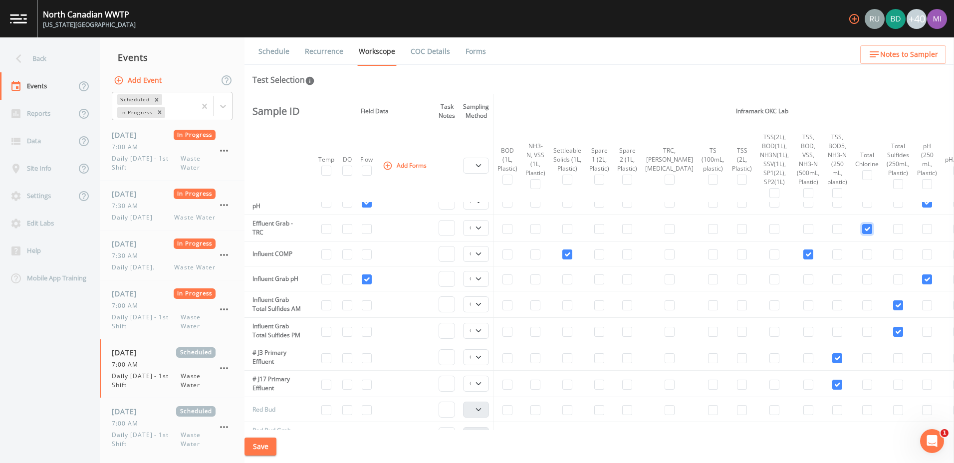
click at [862, 230] on input "checkbox" at bounding box center [867, 229] width 10 height 10
checkbox input "false"
select select
click at [406, 165] on button "Add Forms" at bounding box center [406, 165] width 50 height 16
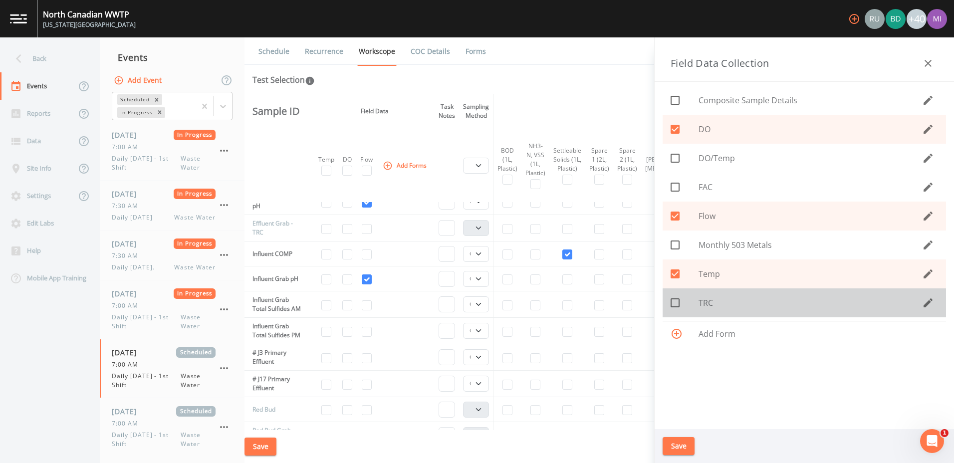
click at [678, 305] on icon at bounding box center [675, 303] width 12 height 12
checkbox input "true"
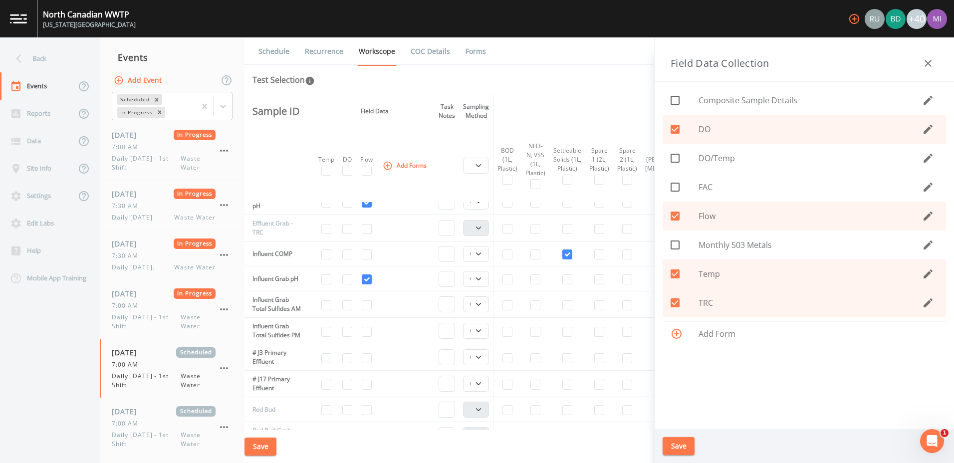
click at [677, 186] on icon at bounding box center [675, 187] width 12 height 12
checkbox input "true"
click at [682, 444] on button "Save" at bounding box center [679, 446] width 32 height 18
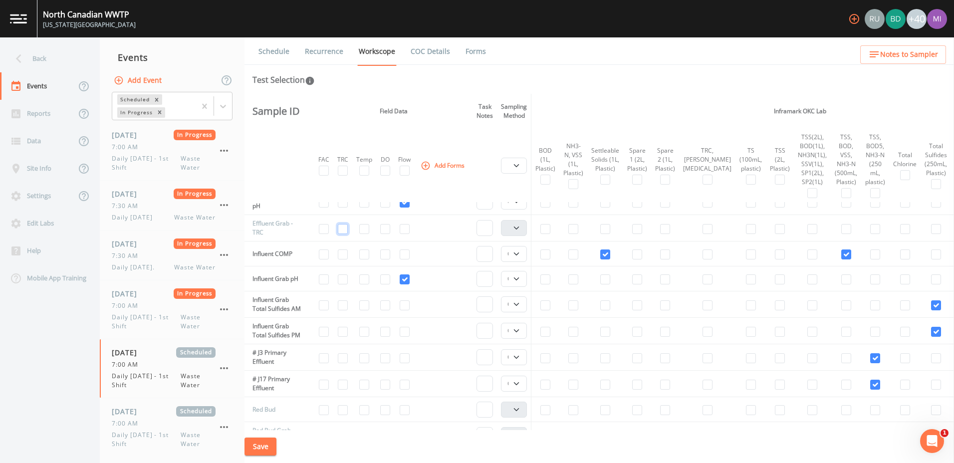
click at [348, 230] on input "checkbox" at bounding box center [343, 229] width 10 height 10
checkbox input "true"
drag, startPoint x: 952, startPoint y: 230, endPoint x: 864, endPoint y: 454, distance: 240.7
click at [864, 454] on div "Save" at bounding box center [600, 446] width 710 height 33
drag, startPoint x: 951, startPoint y: 284, endPoint x: 954, endPoint y: 316, distance: 32.0
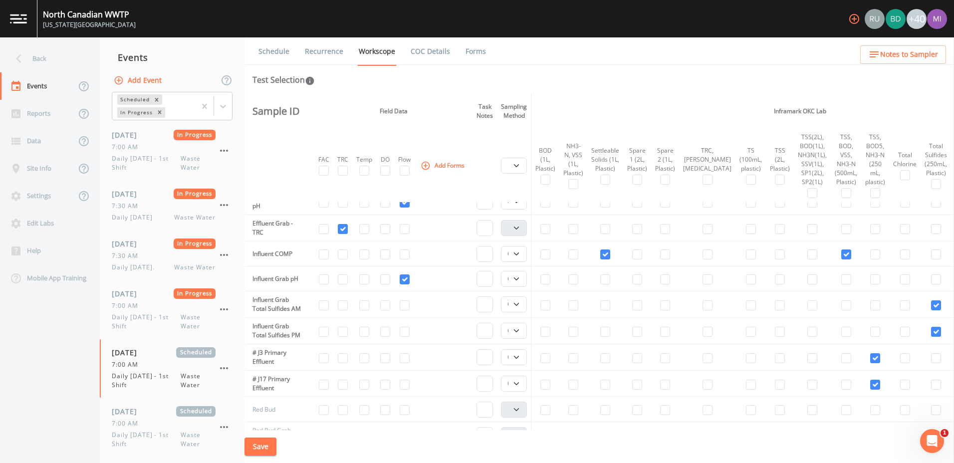
click at [954, 316] on aside at bounding box center [954, 250] width 0 height 426
drag, startPoint x: 952, startPoint y: 195, endPoint x: 949, endPoint y: 171, distance: 24.1
click at [954, 173] on html "[GEOGRAPHIC_DATA] [US_STATE][GEOGRAPHIC_DATA] +40 Back Events Reports Data Site…" at bounding box center [477, 231] width 954 height 463
drag, startPoint x: 951, startPoint y: 201, endPoint x: 571, endPoint y: 240, distance: 382.3
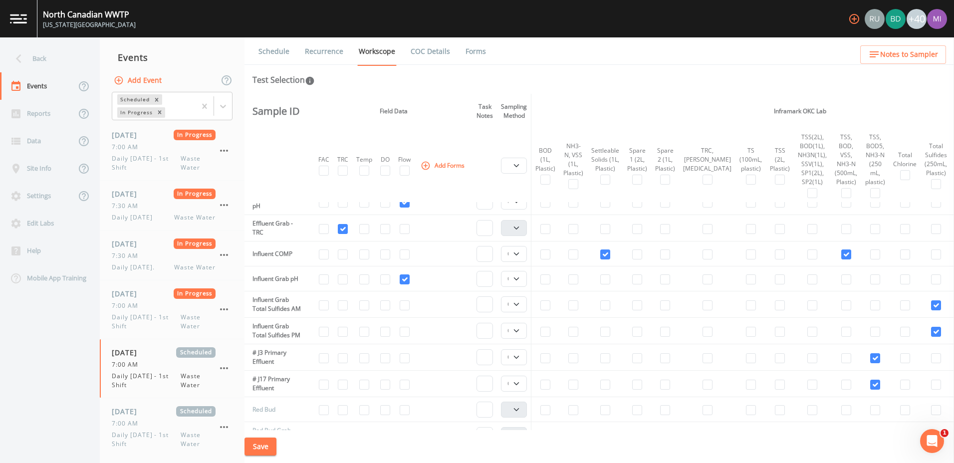
click at [571, 240] on td at bounding box center [573, 228] width 28 height 26
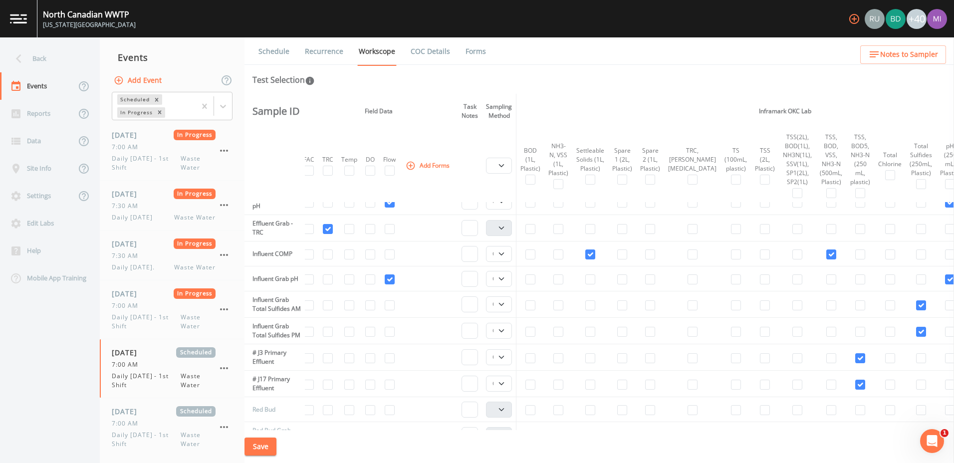
scroll to position [347, 15]
drag, startPoint x: 952, startPoint y: 206, endPoint x: 541, endPoint y: 441, distance: 472.6
click at [541, 441] on div "Save" at bounding box center [600, 446] width 710 height 33
click at [266, 447] on button "Save" at bounding box center [261, 447] width 32 height 18
drag, startPoint x: 950, startPoint y: 269, endPoint x: 956, endPoint y: 327, distance: 58.2
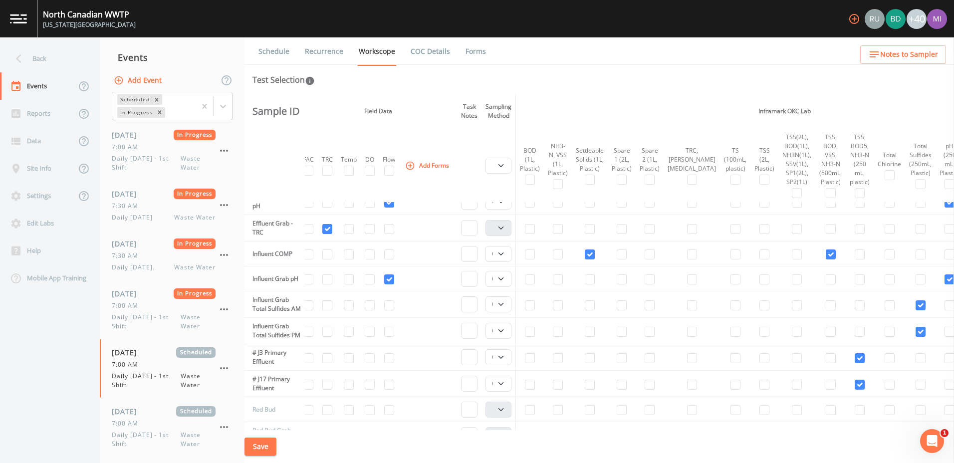
click at [954, 327] on html "[GEOGRAPHIC_DATA] [US_STATE][GEOGRAPHIC_DATA] +40 Back Events Reports Data Site…" at bounding box center [477, 231] width 954 height 463
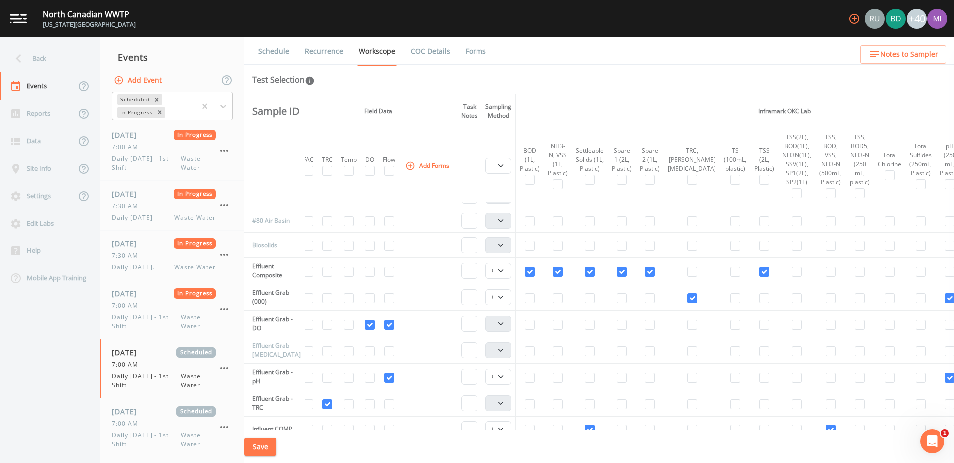
scroll to position [164, 15]
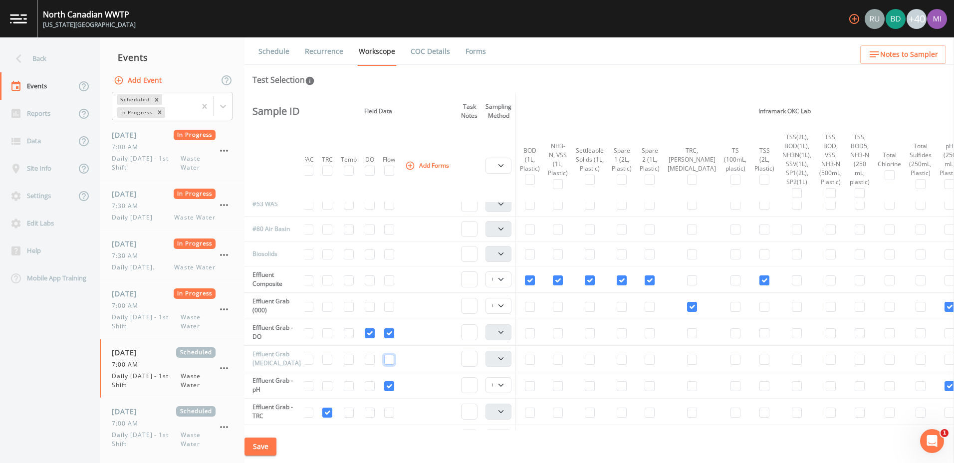
click at [391, 359] on input "checkbox" at bounding box center [389, 360] width 10 height 10
checkbox input "true"
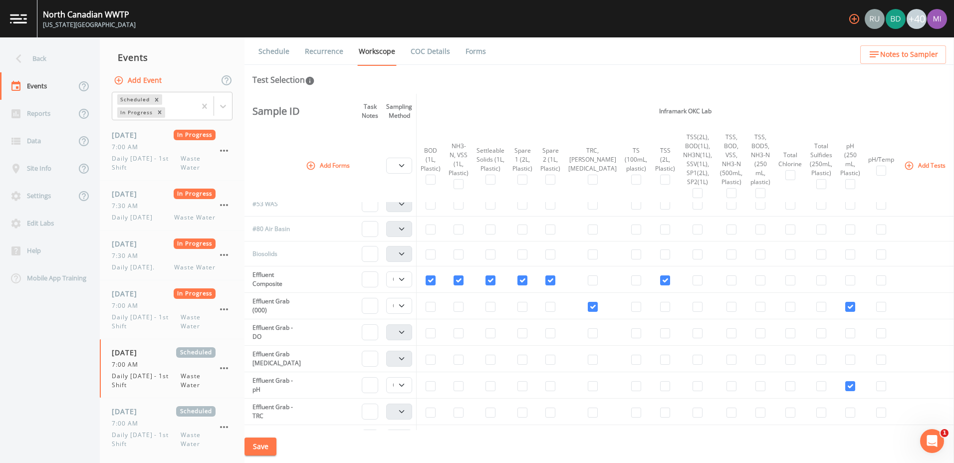
scroll to position [164, 137]
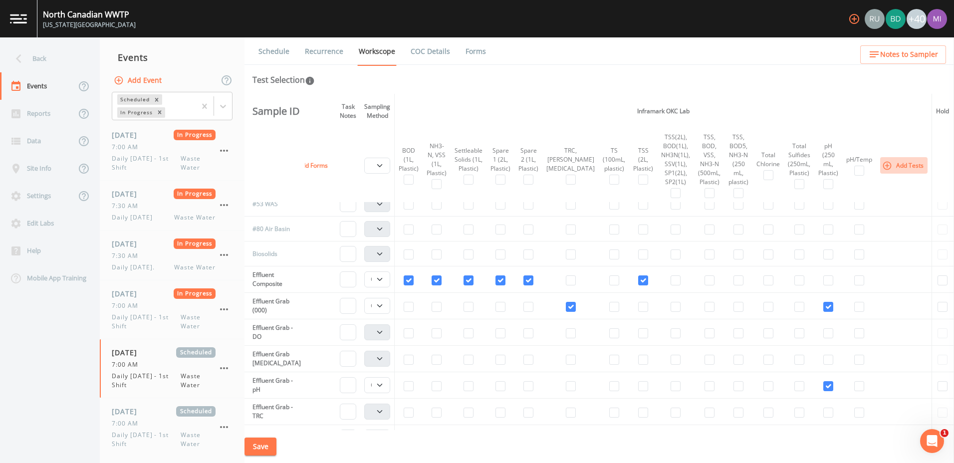
click at [880, 166] on button "Add Tests" at bounding box center [903, 165] width 47 height 16
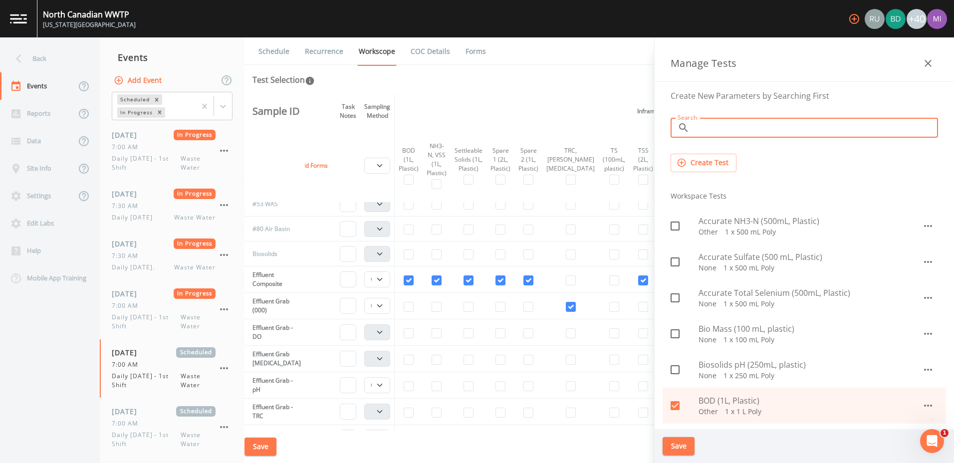
click at [707, 132] on input "Search" at bounding box center [816, 128] width 245 height 20
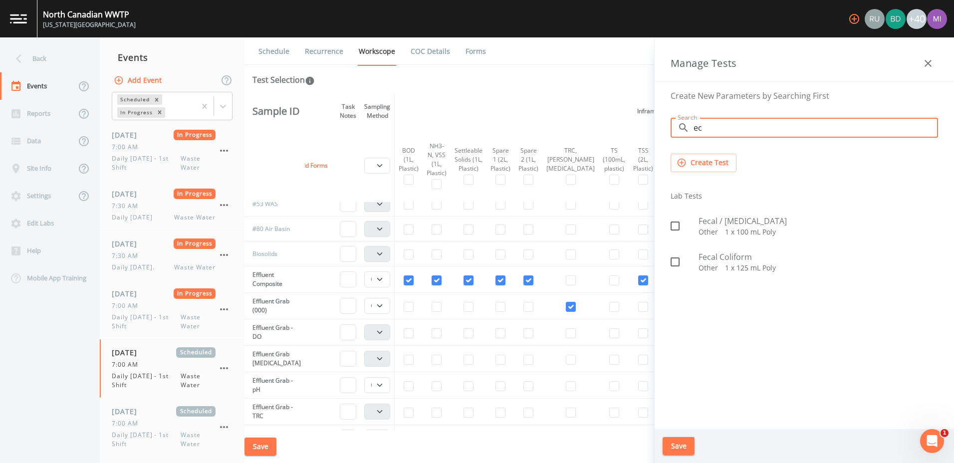
type input "e"
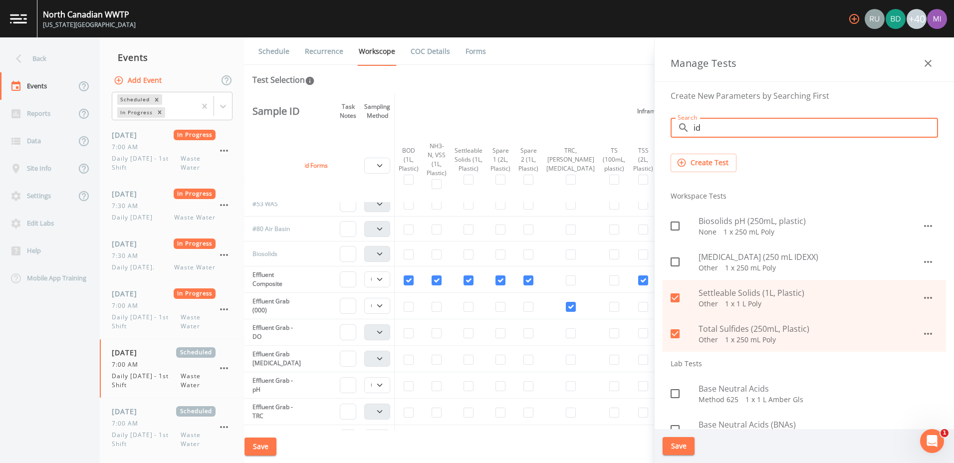
type input "id"
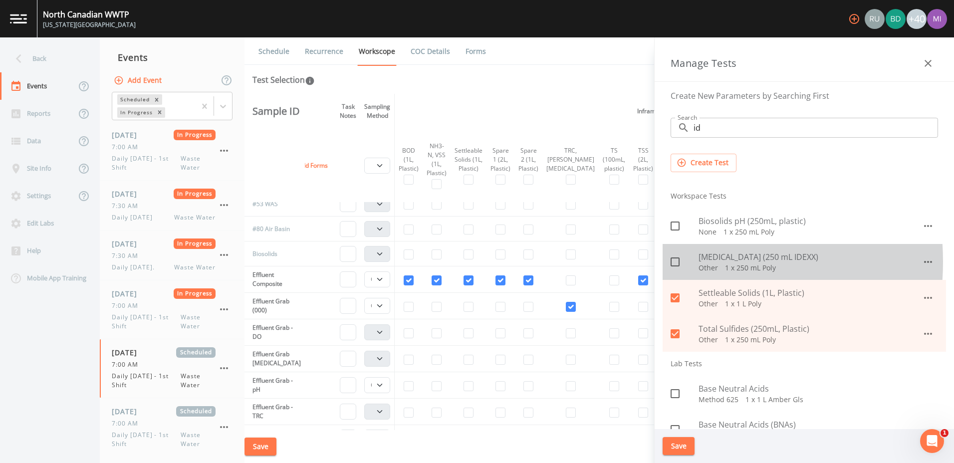
click at [674, 262] on icon at bounding box center [675, 262] width 12 height 12
checkbox input "true"
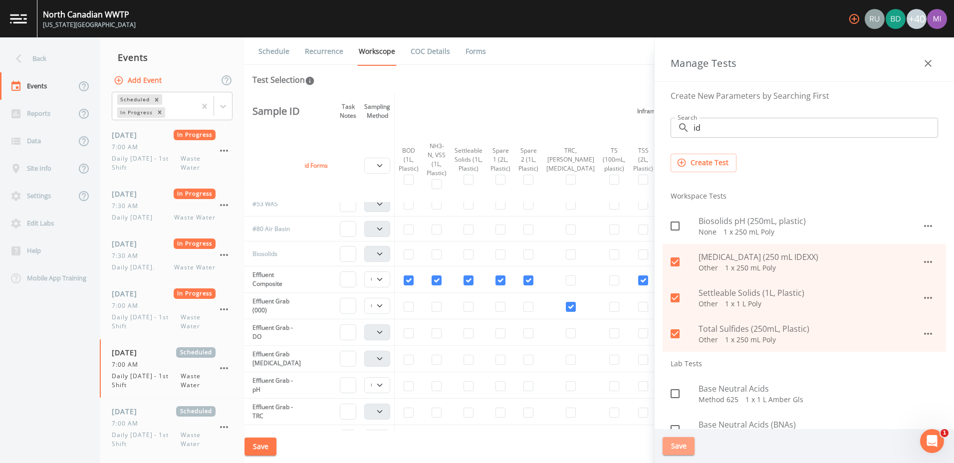
click at [683, 445] on button "Save" at bounding box center [679, 446] width 32 height 18
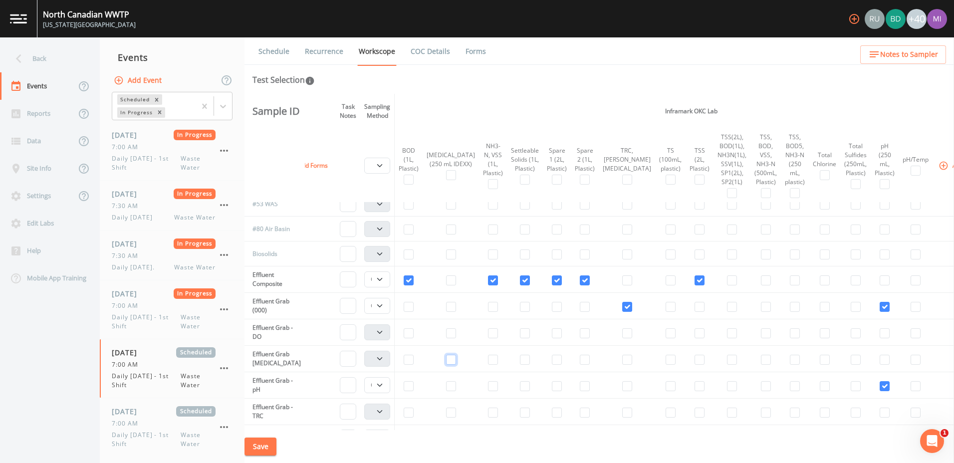
click at [446, 360] on input "checkbox" at bounding box center [451, 360] width 10 height 10
checkbox input "true"
select select "b6a3c313-748b-4795-a028-792ad310bd60"
click at [310, 431] on div "Save" at bounding box center [600, 446] width 710 height 33
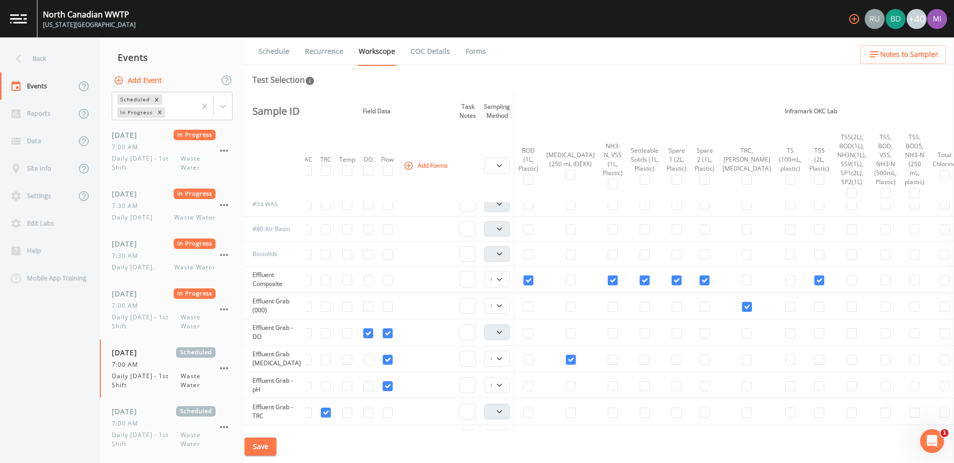
scroll to position [164, 17]
click at [390, 331] on input "checkbox" at bounding box center [387, 333] width 10 height 10
checkbox input "false"
click at [350, 335] on input "checkbox" at bounding box center [347, 333] width 10 height 10
checkbox input "true"
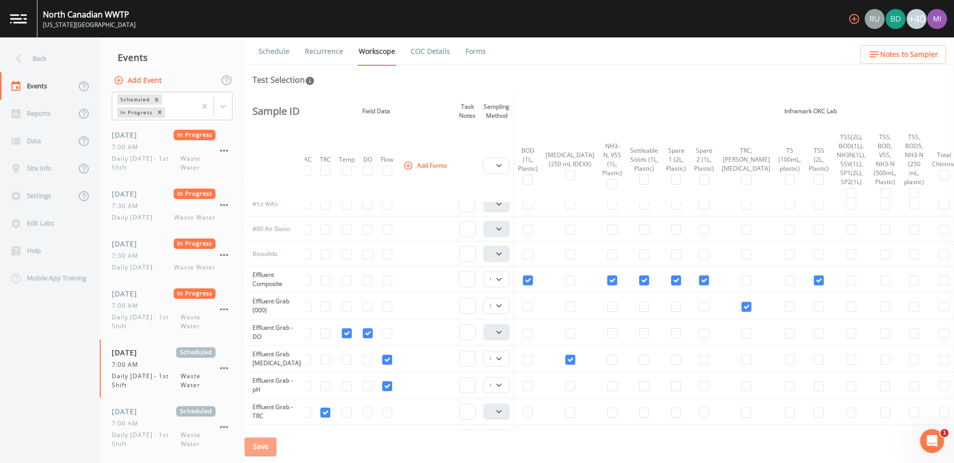
click at [266, 446] on button "Save" at bounding box center [261, 447] width 32 height 18
click at [742, 304] on input "checkbox" at bounding box center [747, 307] width 10 height 10
checkbox input "false"
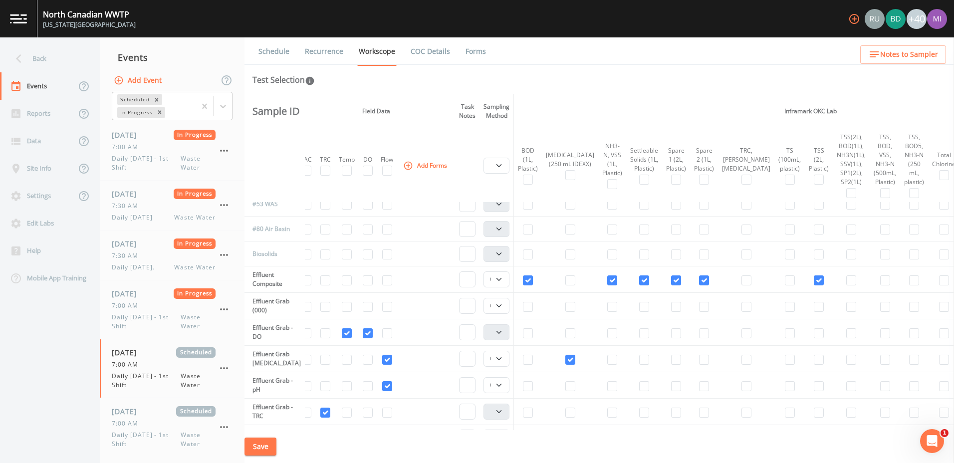
select select
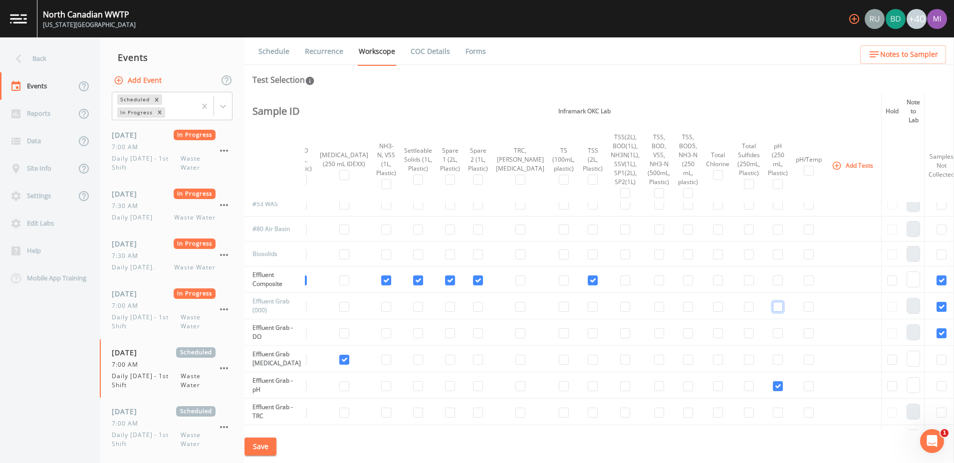
scroll to position [164, 250]
click at [931, 307] on input "checkbox" at bounding box center [936, 307] width 10 height 10
checkbox input "false"
click at [954, 306] on input "checkbox" at bounding box center [970, 307] width 10 height 10
checkbox input "false"
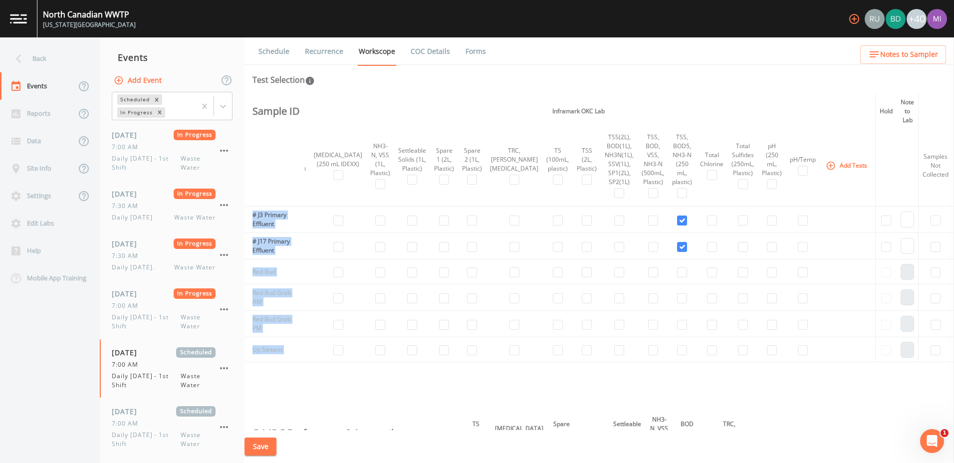
drag, startPoint x: 691, startPoint y: 426, endPoint x: 674, endPoint y: 425, distance: 17.0
click at [674, 425] on div "Sample ID Field Data Task Notes Sampling Method Inframark OKC Lab Hold Note to …" at bounding box center [600, 262] width 710 height 336
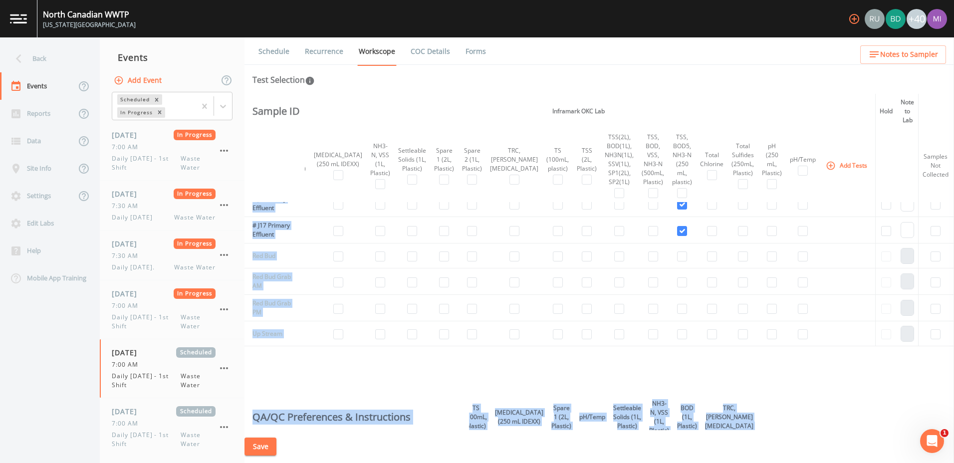
drag, startPoint x: 950, startPoint y: 140, endPoint x: 956, endPoint y: 102, distance: 37.8
click at [954, 102] on html "[GEOGRAPHIC_DATA] [US_STATE][GEOGRAPHIC_DATA] +40 Back Events Reports Data Site…" at bounding box center [477, 231] width 954 height 463
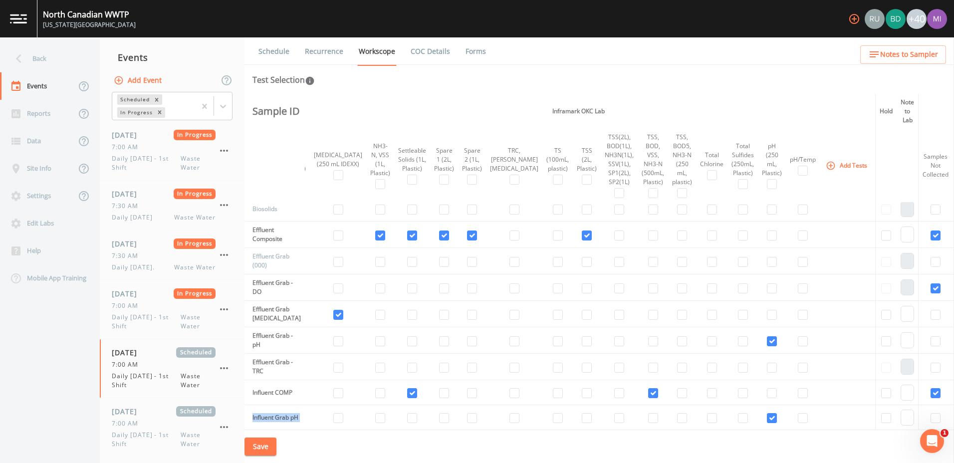
click at [323, 432] on div "Save" at bounding box center [600, 446] width 710 height 33
click at [305, 434] on div "Save" at bounding box center [600, 446] width 710 height 33
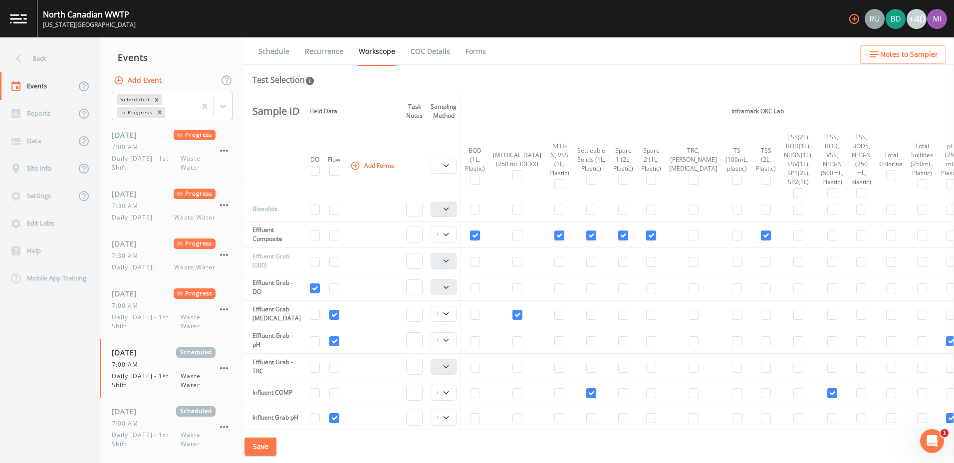
scroll to position [209, 0]
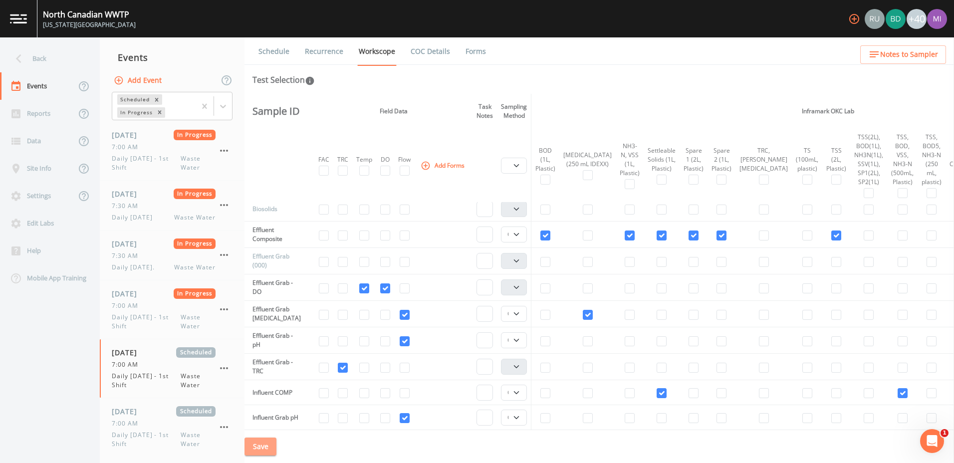
drag, startPoint x: 952, startPoint y: 209, endPoint x: 262, endPoint y: 442, distance: 728.5
click at [262, 442] on button "Save" at bounding box center [261, 447] width 32 height 18
drag, startPoint x: 952, startPoint y: 227, endPoint x: 955, endPoint y: 349, distance: 122.8
click at [954, 349] on html "[GEOGRAPHIC_DATA] [US_STATE][GEOGRAPHIC_DATA] +40 Back Events Reports Data Site…" at bounding box center [477, 231] width 954 height 463
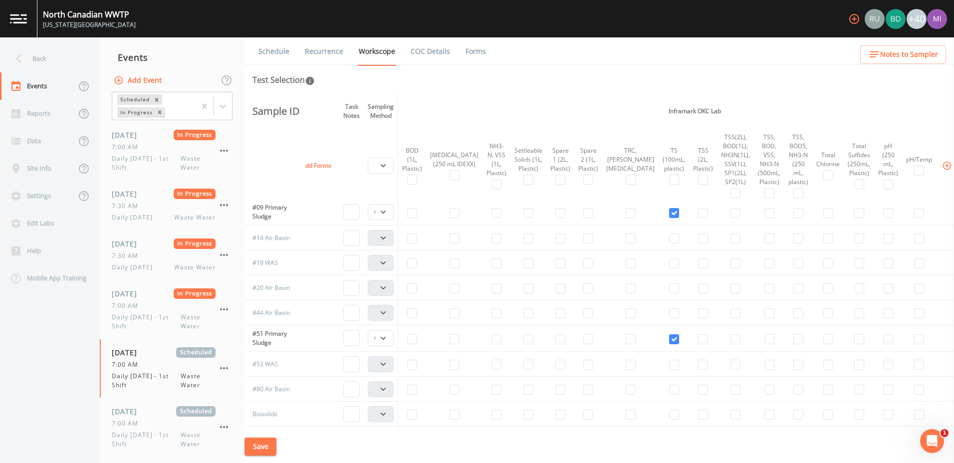
scroll to position [3, 135]
click at [939, 167] on button "Add Tests" at bounding box center [962, 165] width 47 height 16
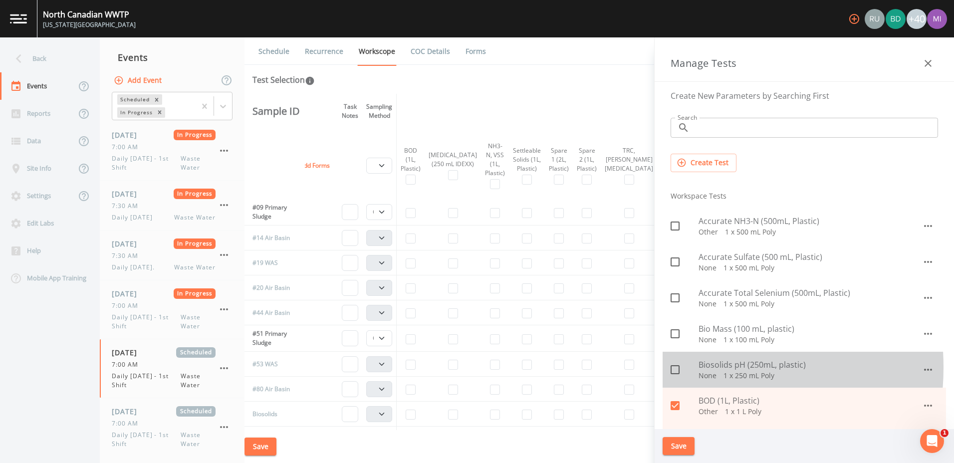
click at [677, 368] on icon at bounding box center [675, 370] width 12 height 12
checkbox input "true"
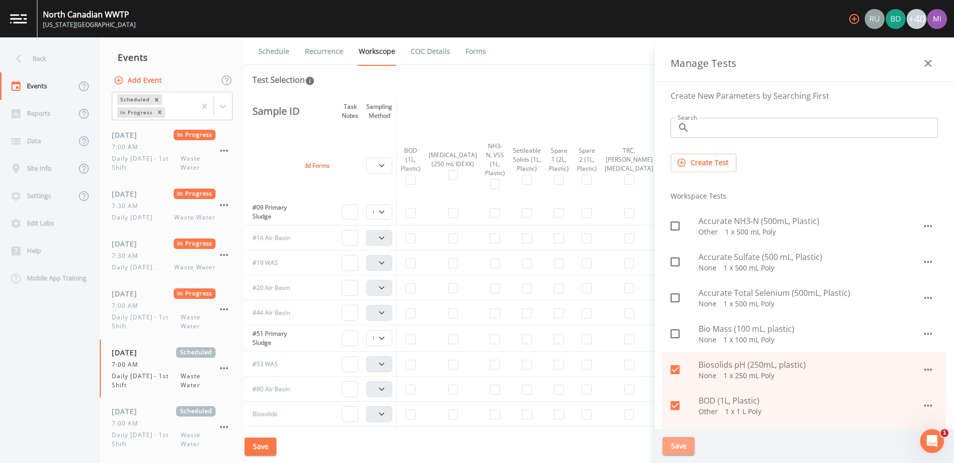
click at [676, 442] on button "Save" at bounding box center [679, 446] width 32 height 18
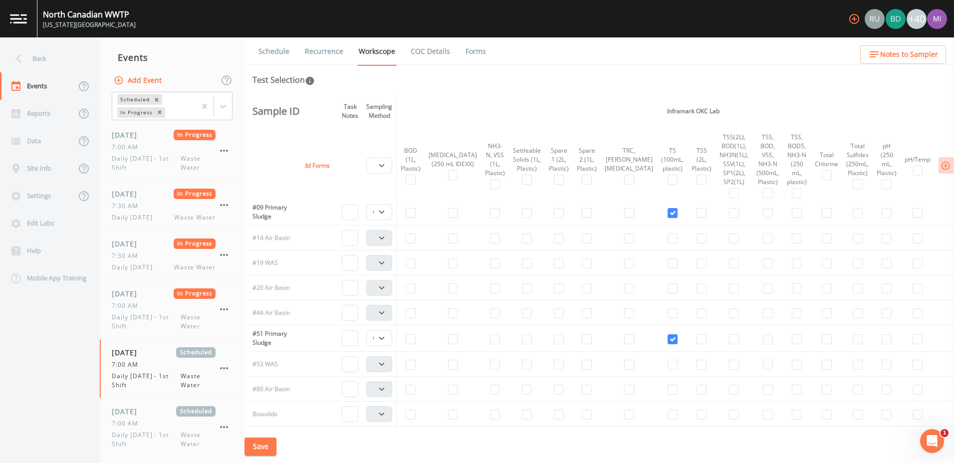
click at [939, 165] on button "Add Tests" at bounding box center [962, 165] width 47 height 16
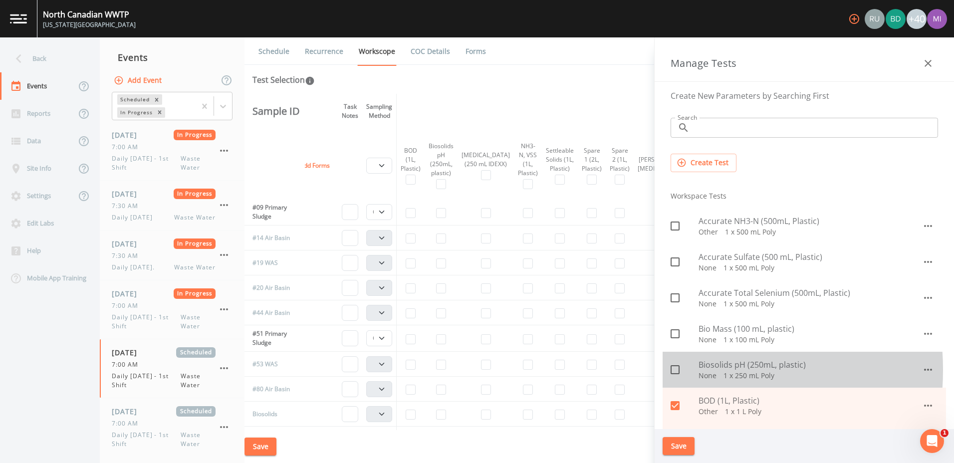
click at [676, 370] on icon at bounding box center [675, 370] width 12 height 12
checkbox input "true"
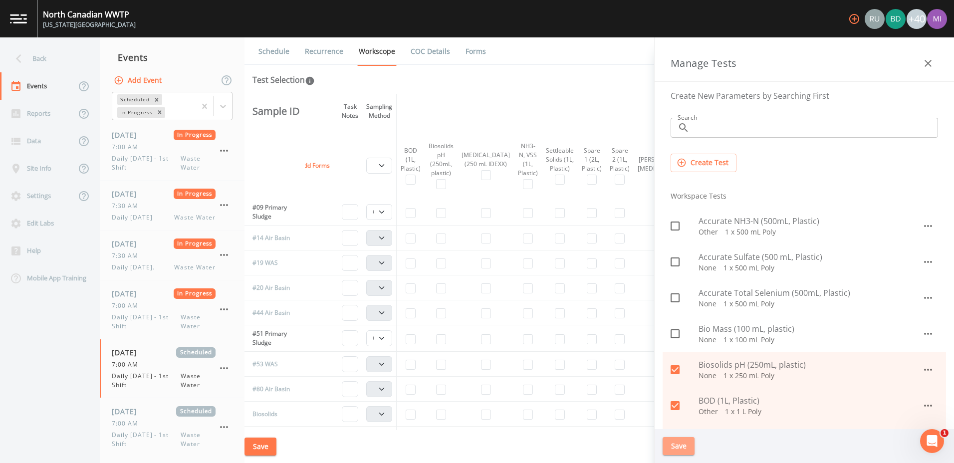
click at [680, 447] on button "Save" at bounding box center [679, 446] width 32 height 18
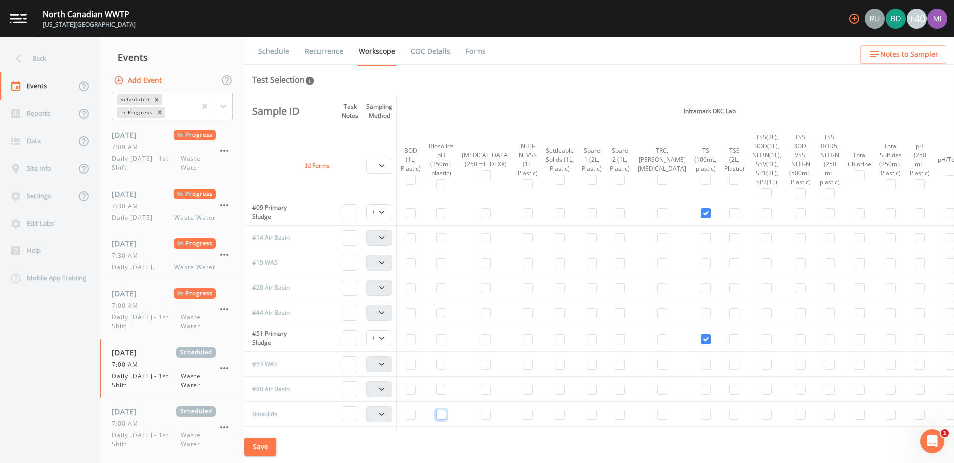
click at [439, 415] on input "checkbox" at bounding box center [441, 415] width 10 height 10
checkbox input "true"
select select "b6a3c313-748b-4795-a028-792ad310bd60"
click at [439, 415] on input "checkbox" at bounding box center [441, 415] width 10 height 10
checkbox input "false"
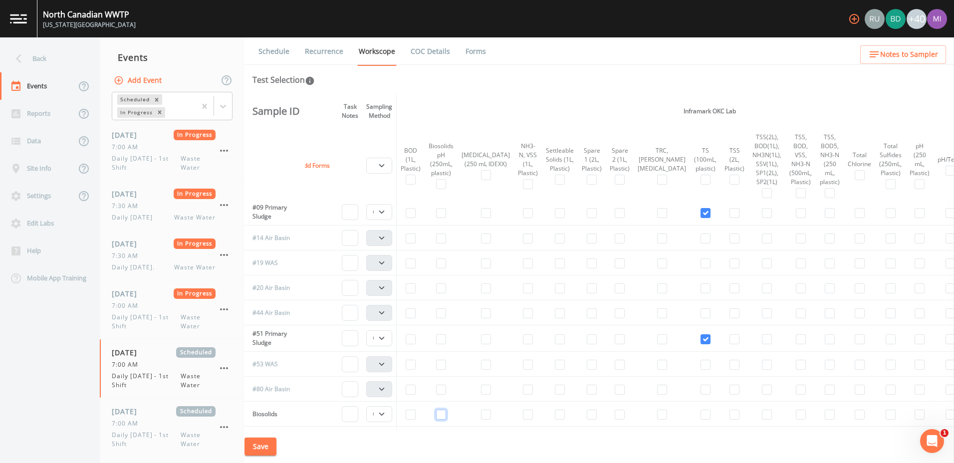
select select
click at [446, 415] on input "checkbox" at bounding box center [441, 415] width 10 height 10
checkbox input "true"
select select "b6a3c313-748b-4795-a028-792ad310bd60"
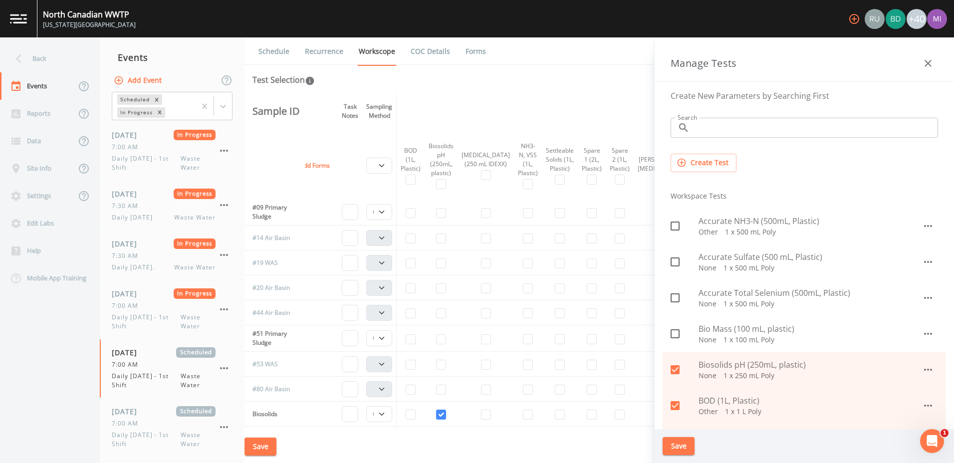
click at [735, 131] on input "Search" at bounding box center [816, 128] width 245 height 20
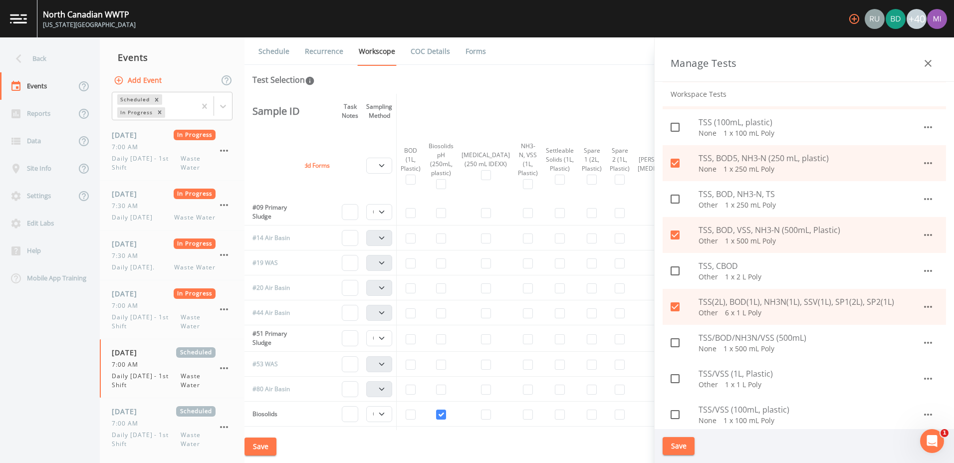
scroll to position [174, 0]
type input "tss"
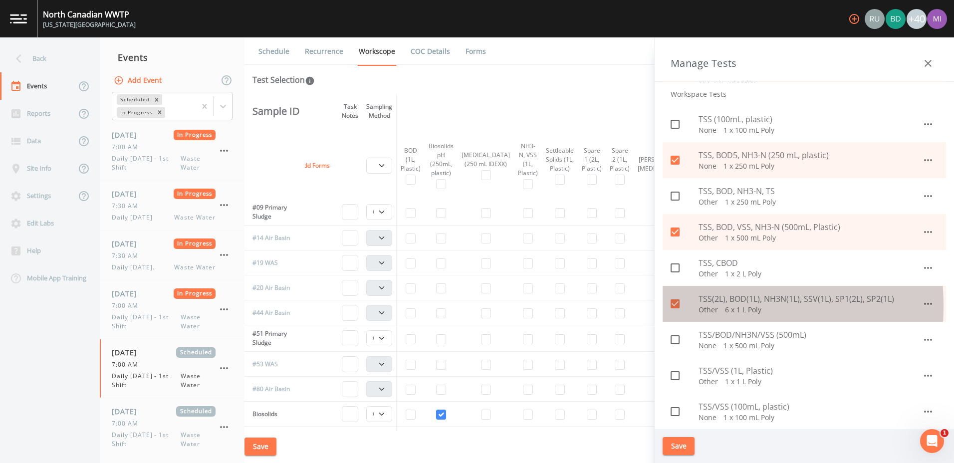
click at [675, 306] on icon at bounding box center [675, 303] width 9 height 9
checkbox input "false"
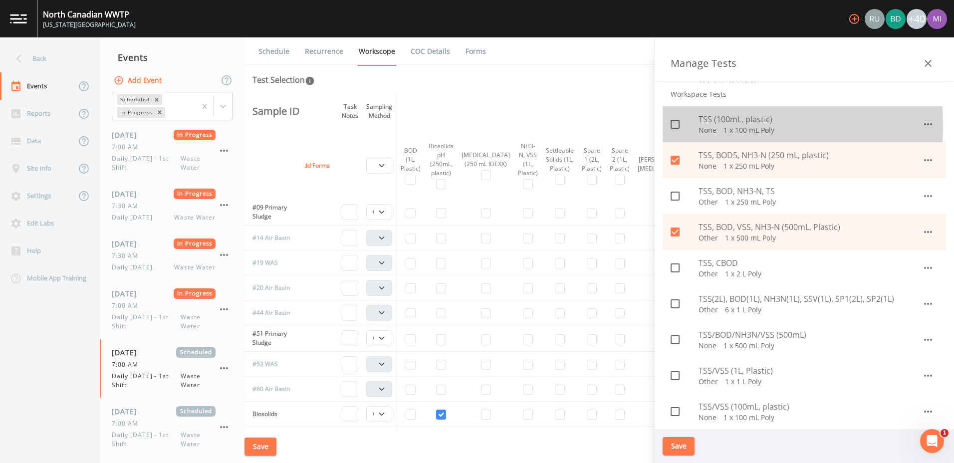
click at [675, 125] on icon at bounding box center [675, 124] width 12 height 12
checkbox input "true"
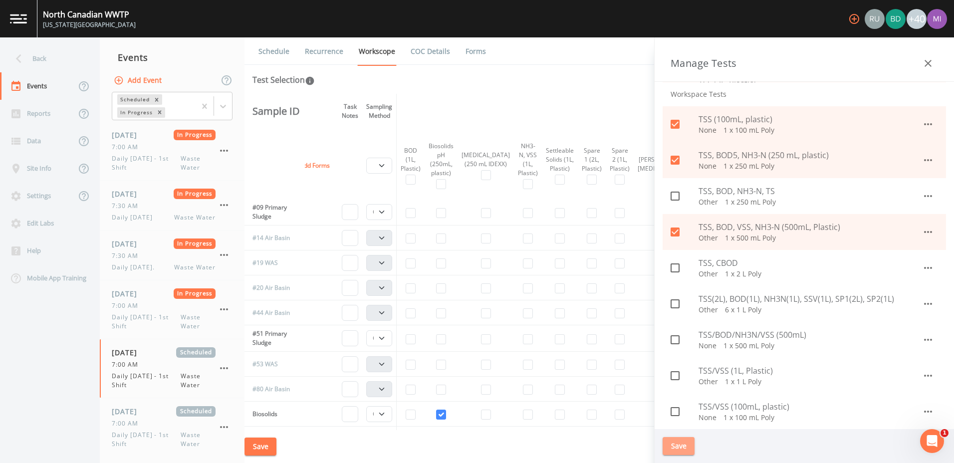
click at [679, 443] on button "Save" at bounding box center [679, 446] width 32 height 18
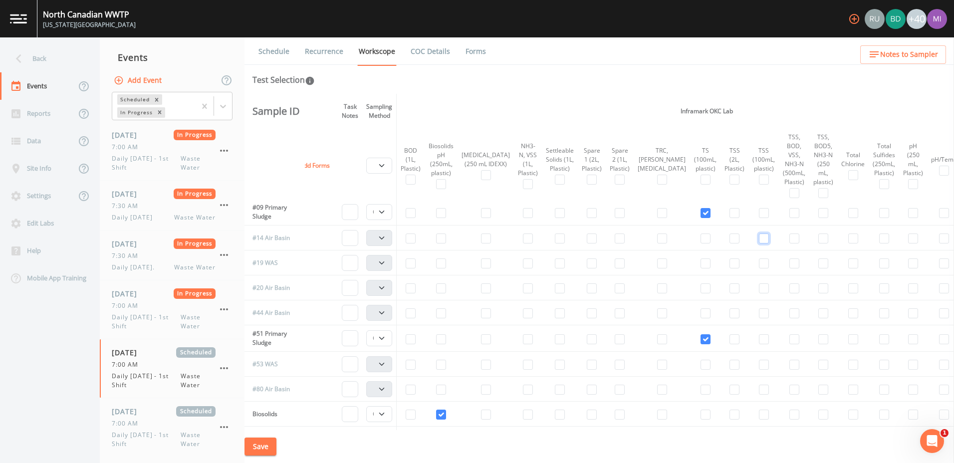
click at [759, 240] on input "checkbox" at bounding box center [764, 239] width 10 height 10
checkbox input "true"
select select "b6a3c313-748b-4795-a028-792ad310bd60"
click at [759, 240] on input "checkbox" at bounding box center [764, 239] width 10 height 10
checkbox input "false"
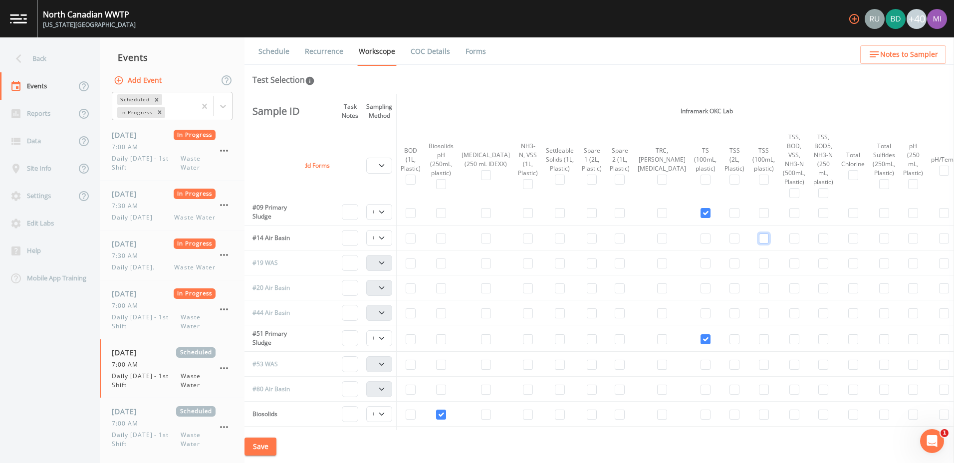
select select
click at [759, 264] on input "checkbox" at bounding box center [764, 264] width 10 height 10
checkbox input "true"
select select "b6a3c313-748b-4795-a028-792ad310bd60"
click at [759, 367] on input "checkbox" at bounding box center [764, 365] width 10 height 10
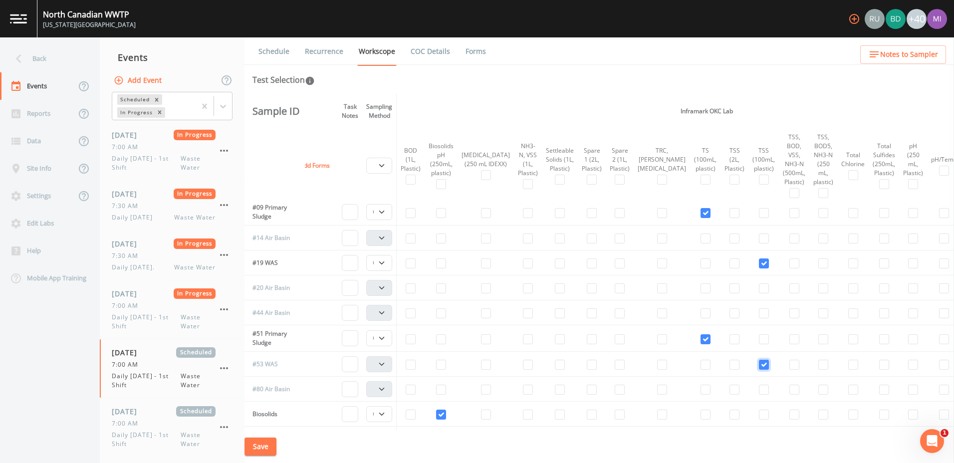
checkbox input "true"
select select "b6a3c313-748b-4795-a028-792ad310bd60"
drag, startPoint x: 366, startPoint y: 427, endPoint x: 305, endPoint y: 426, distance: 61.4
click at [305, 427] on tr "Effluent Composite Composite Grab" at bounding box center [652, 440] width 1085 height 26
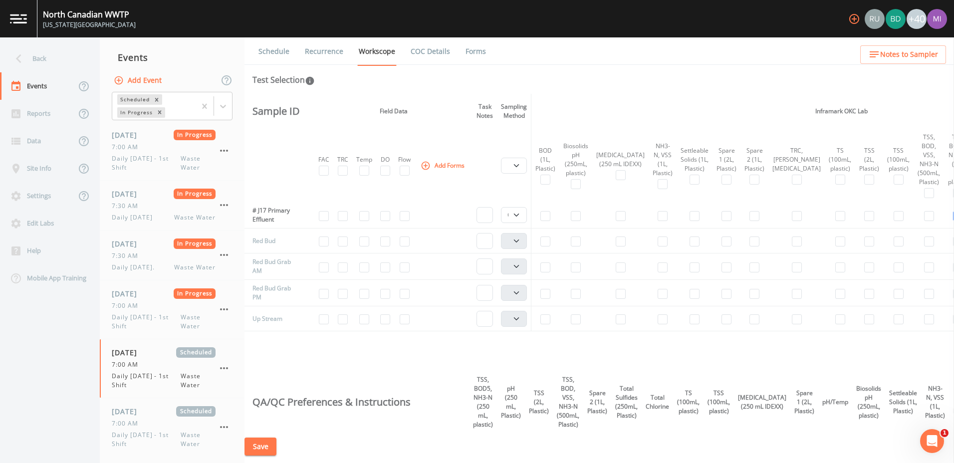
scroll to position [520, 0]
click at [329, 269] on input "checkbox" at bounding box center [324, 264] width 10 height 10
checkbox input "true"
click at [329, 295] on input "checkbox" at bounding box center [324, 290] width 10 height 10
checkbox input "true"
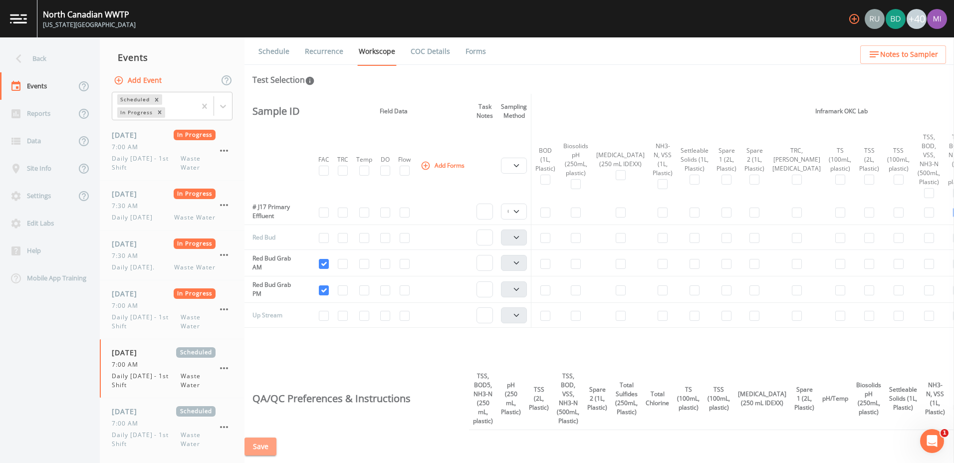
click at [258, 447] on button "Save" at bounding box center [261, 447] width 32 height 18
click at [272, 439] on button "Save" at bounding box center [261, 447] width 32 height 18
